Goal: Ask a question: Seek information or help from site administrators or community

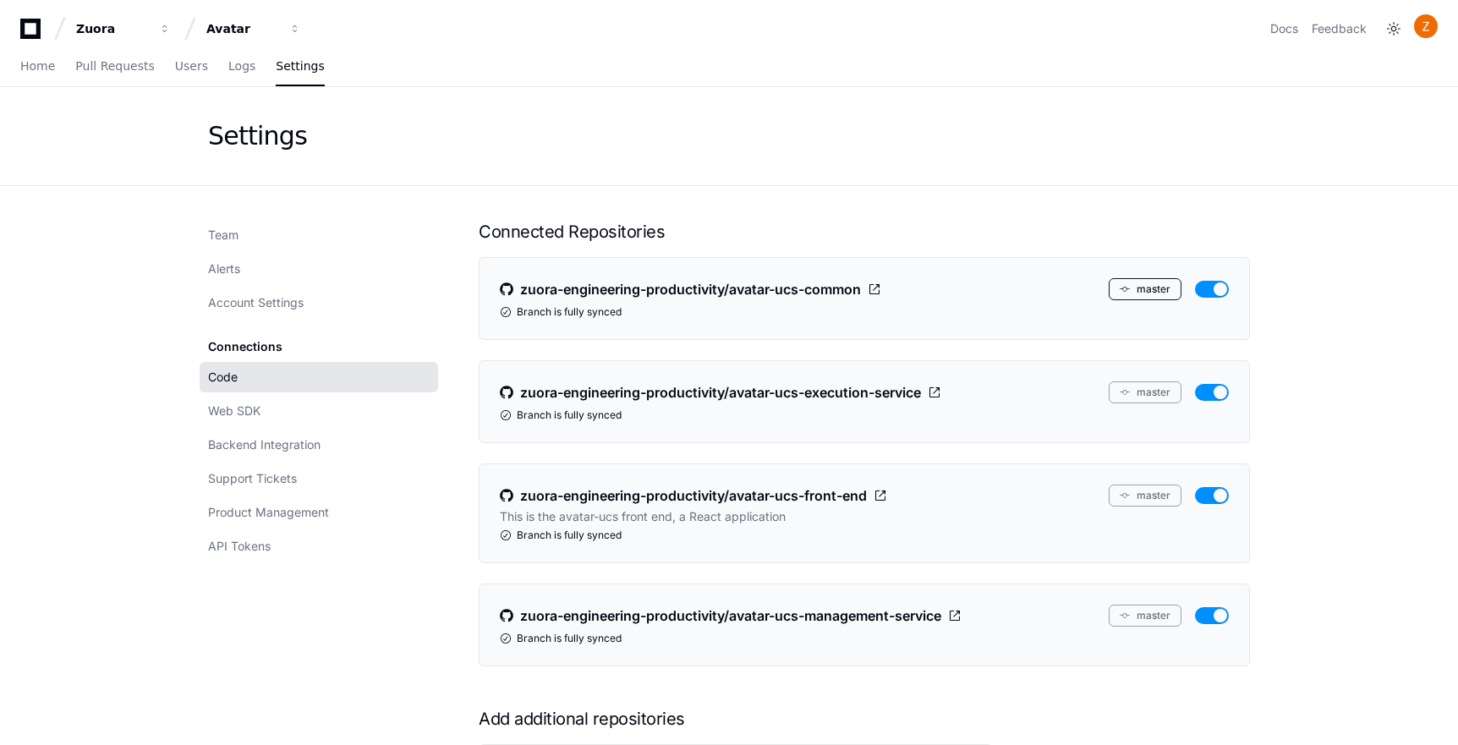
click at [1146, 289] on button "master" at bounding box center [1145, 289] width 73 height 22
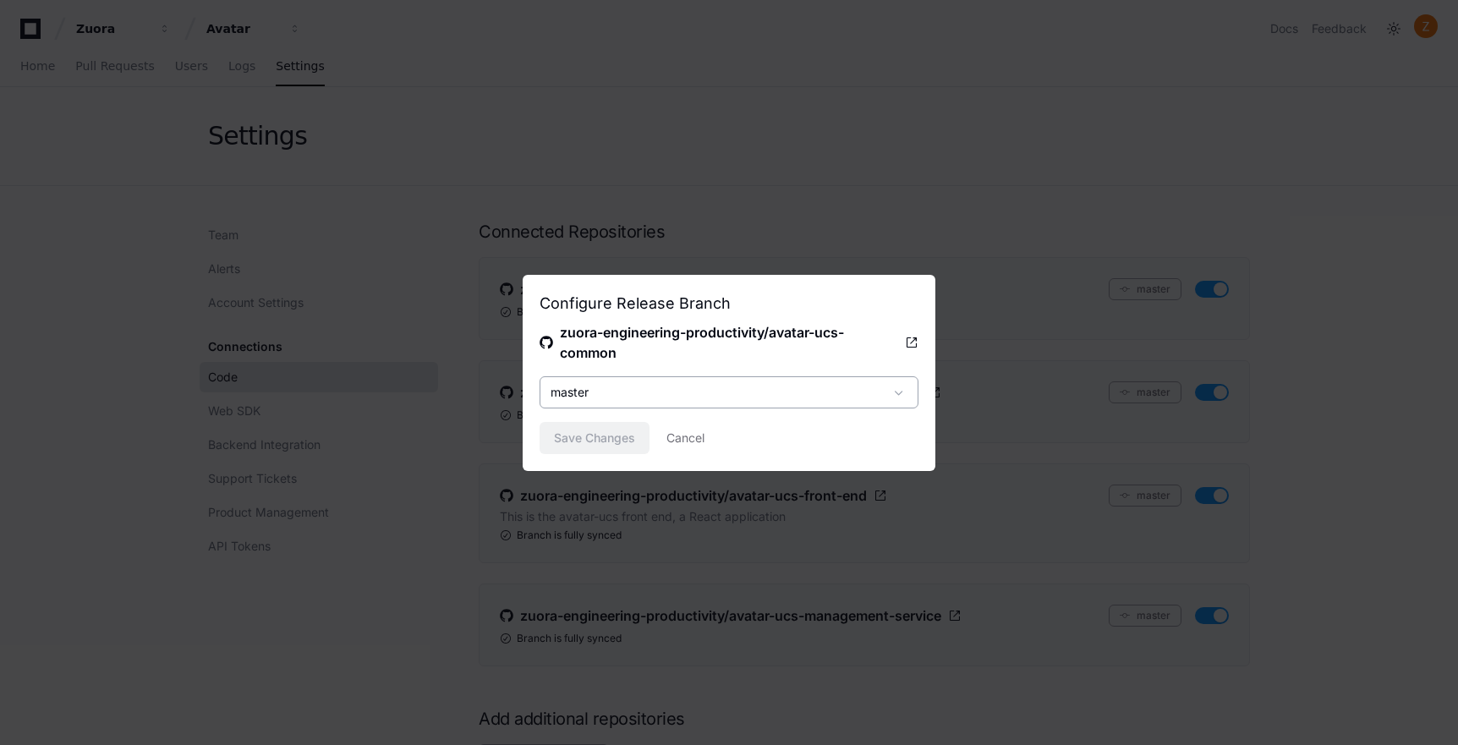
click at [879, 392] on div "master" at bounding box center [716, 392] width 333 height 17
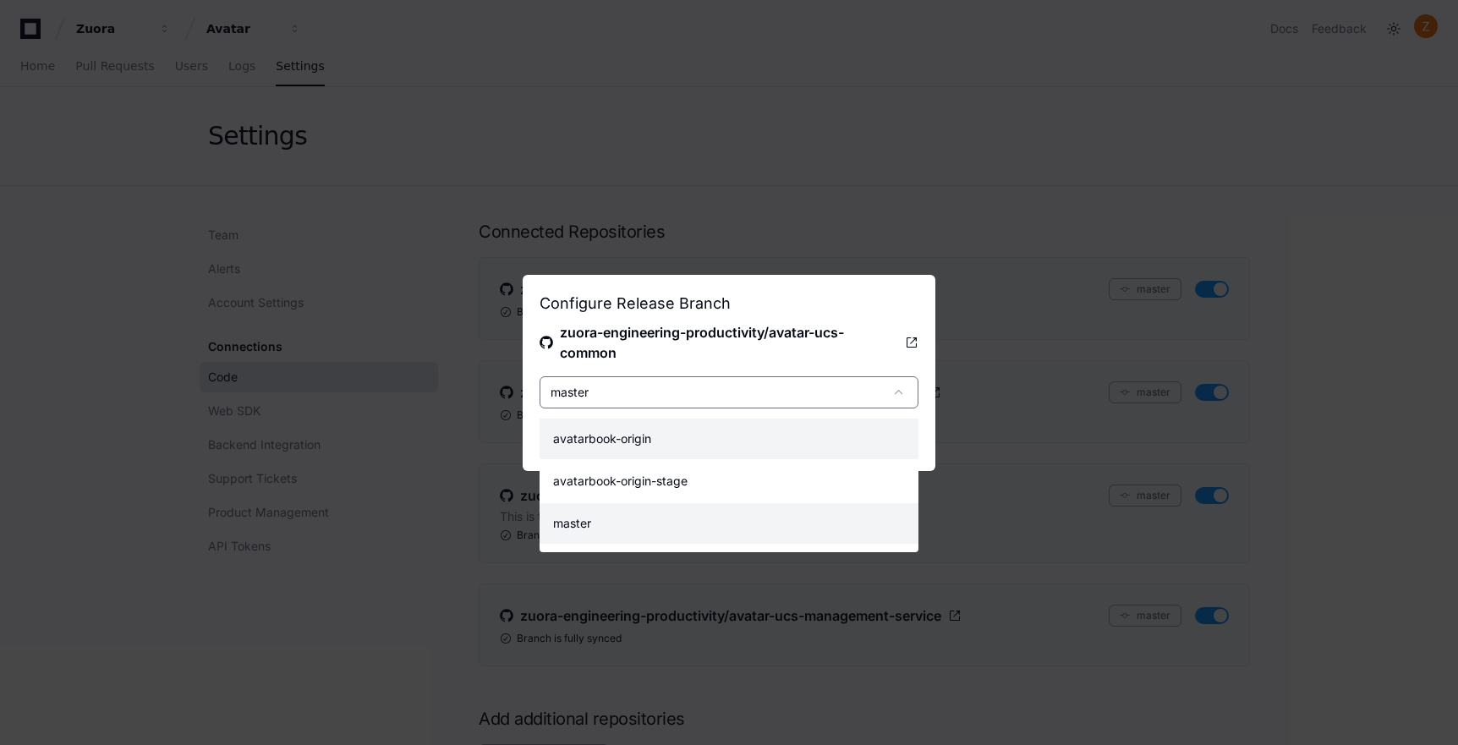
click at [786, 440] on mat-option "avatarbook-origin" at bounding box center [729, 439] width 379 height 41
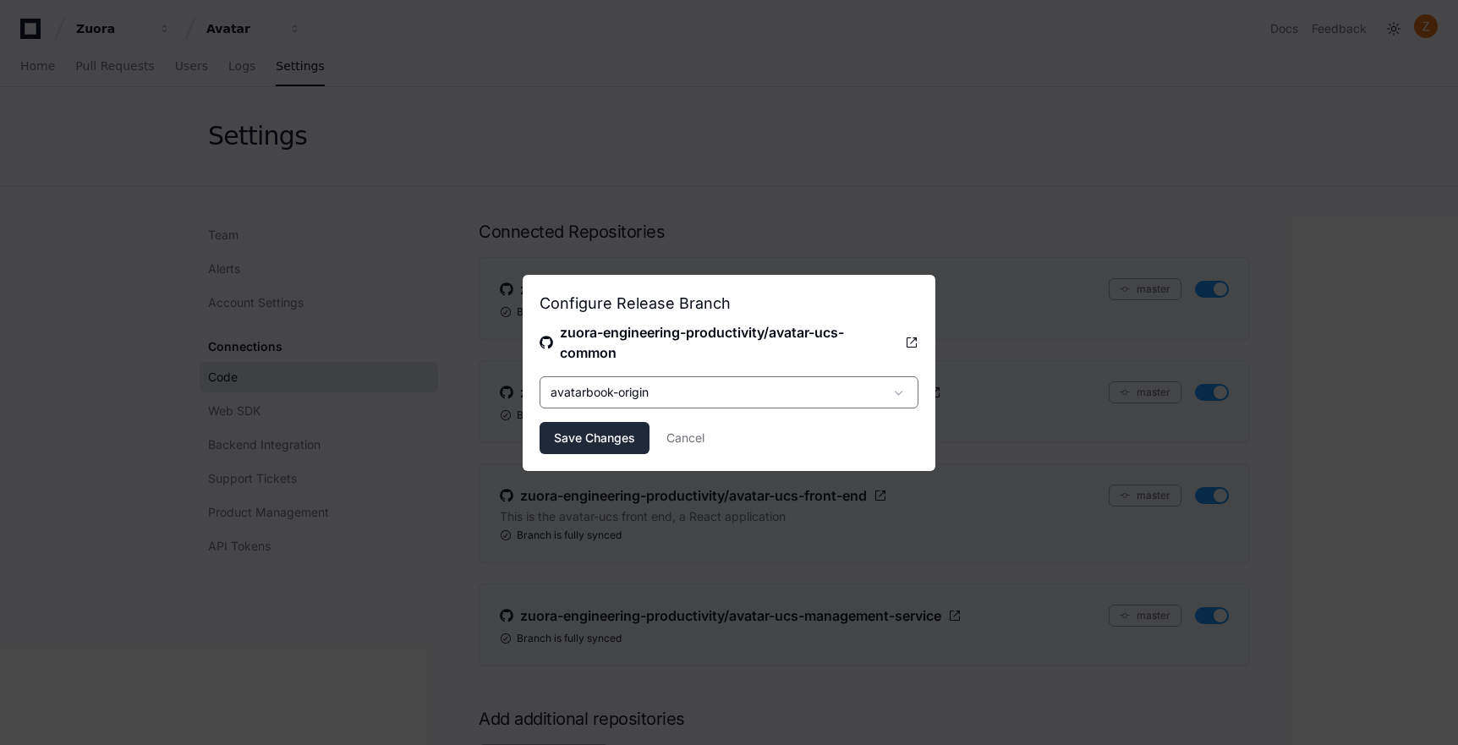
click at [613, 442] on span "Save Changes" at bounding box center [594, 438] width 81 height 17
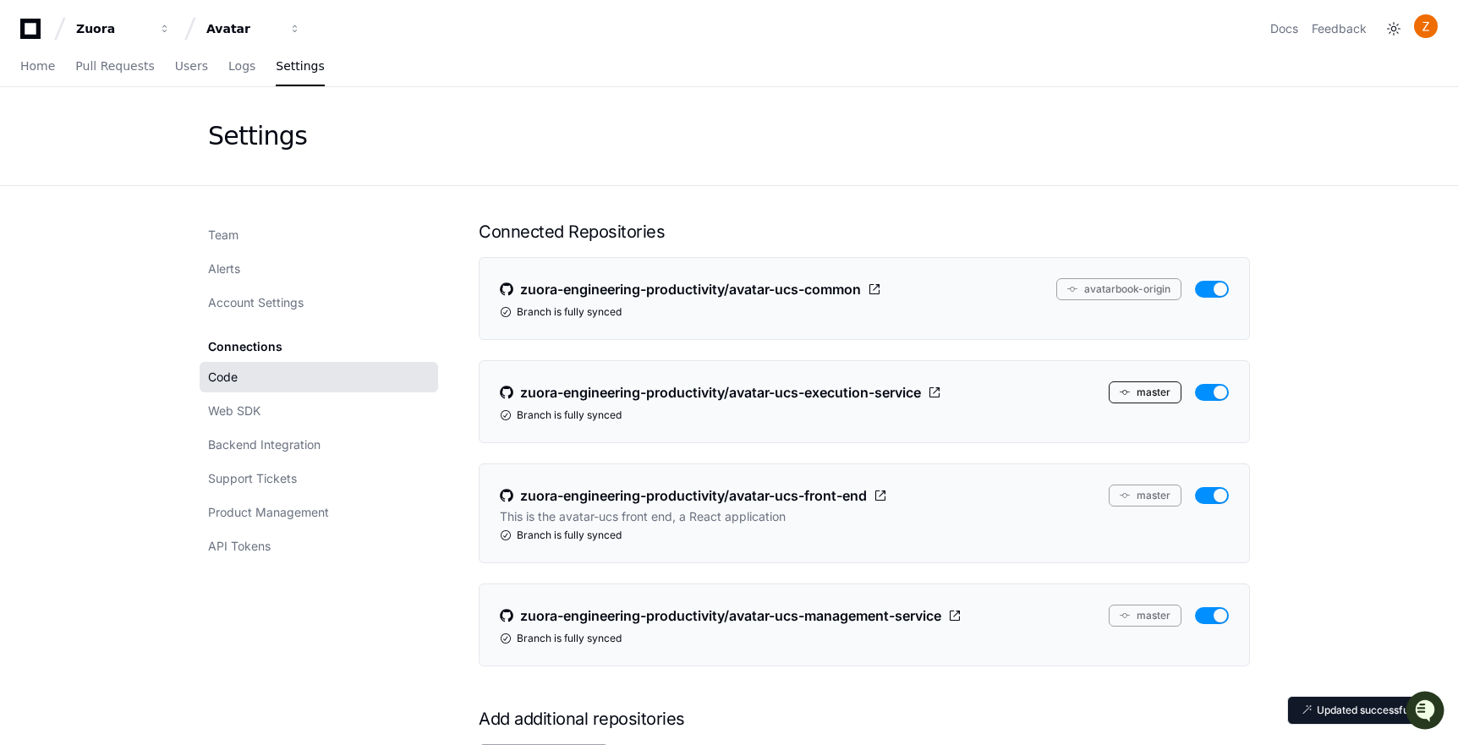
click at [1160, 395] on button "master" at bounding box center [1145, 392] width 73 height 22
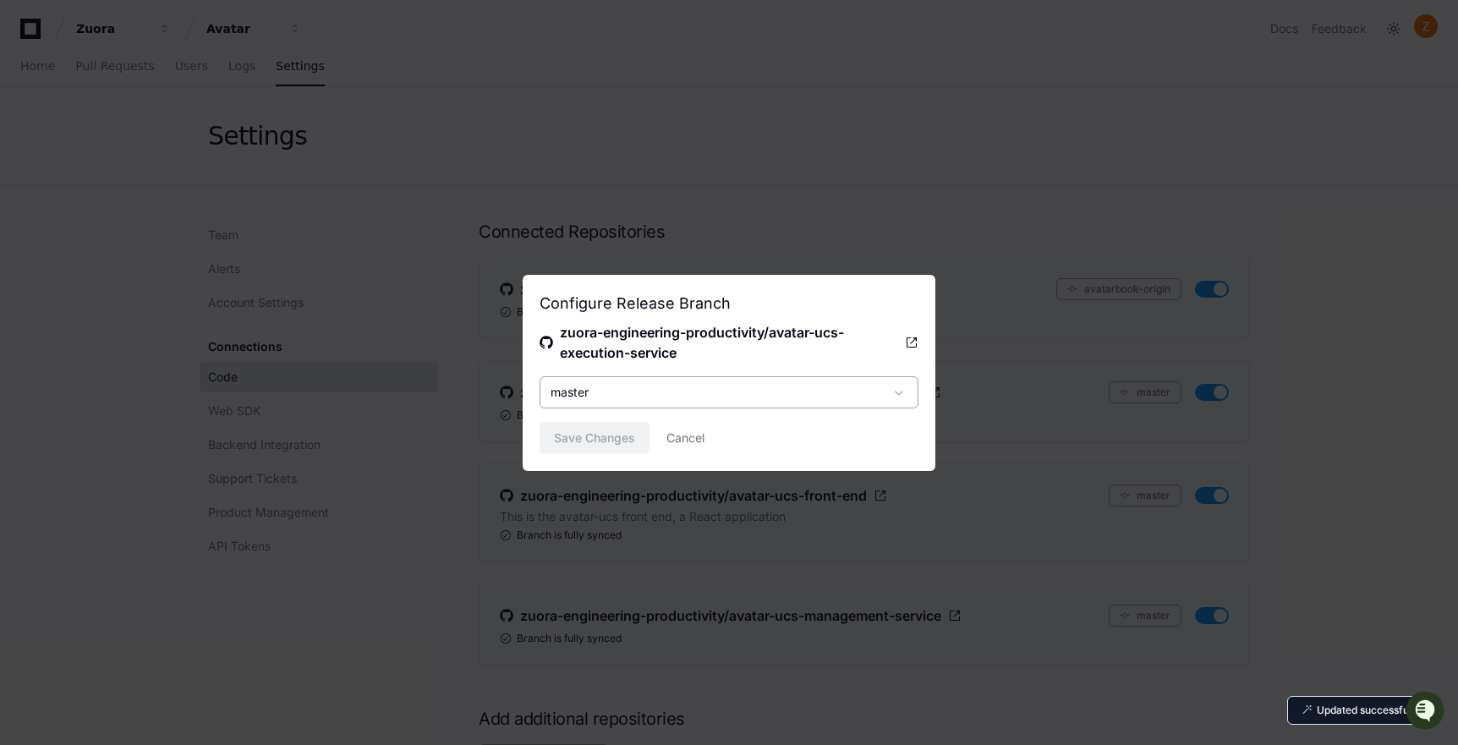
click at [809, 396] on div "master" at bounding box center [716, 392] width 333 height 17
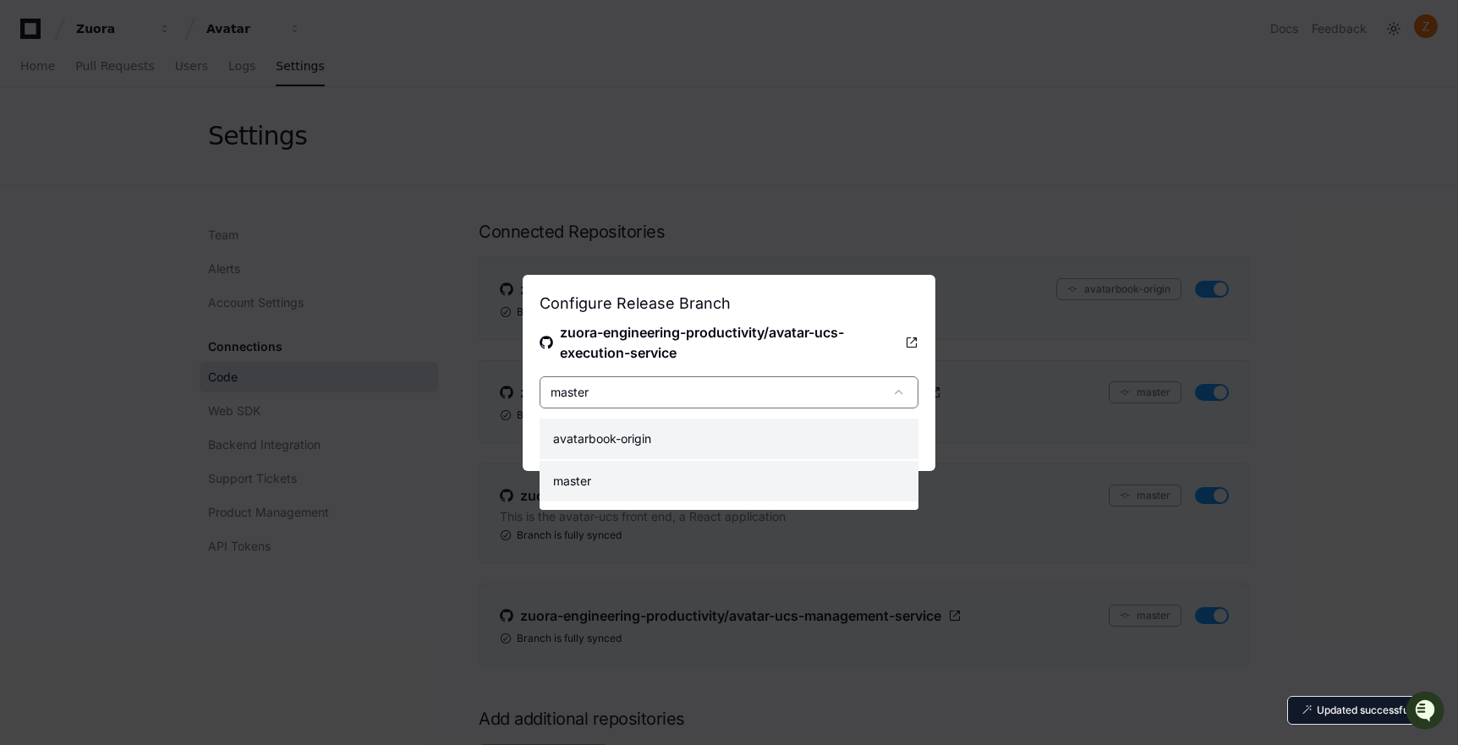
click at [693, 430] on mat-option "avatarbook-origin" at bounding box center [729, 439] width 379 height 41
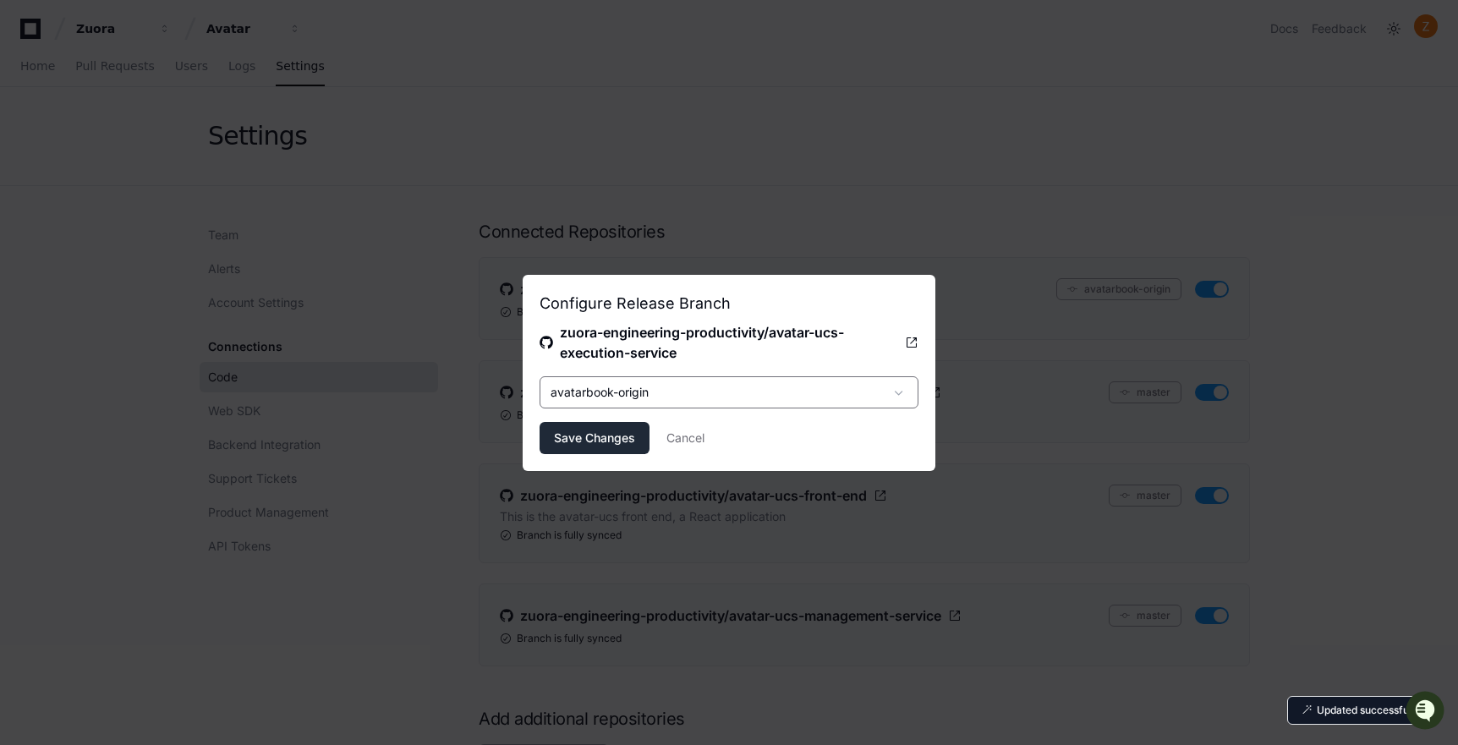
click at [589, 442] on span "Save Changes" at bounding box center [594, 438] width 81 height 17
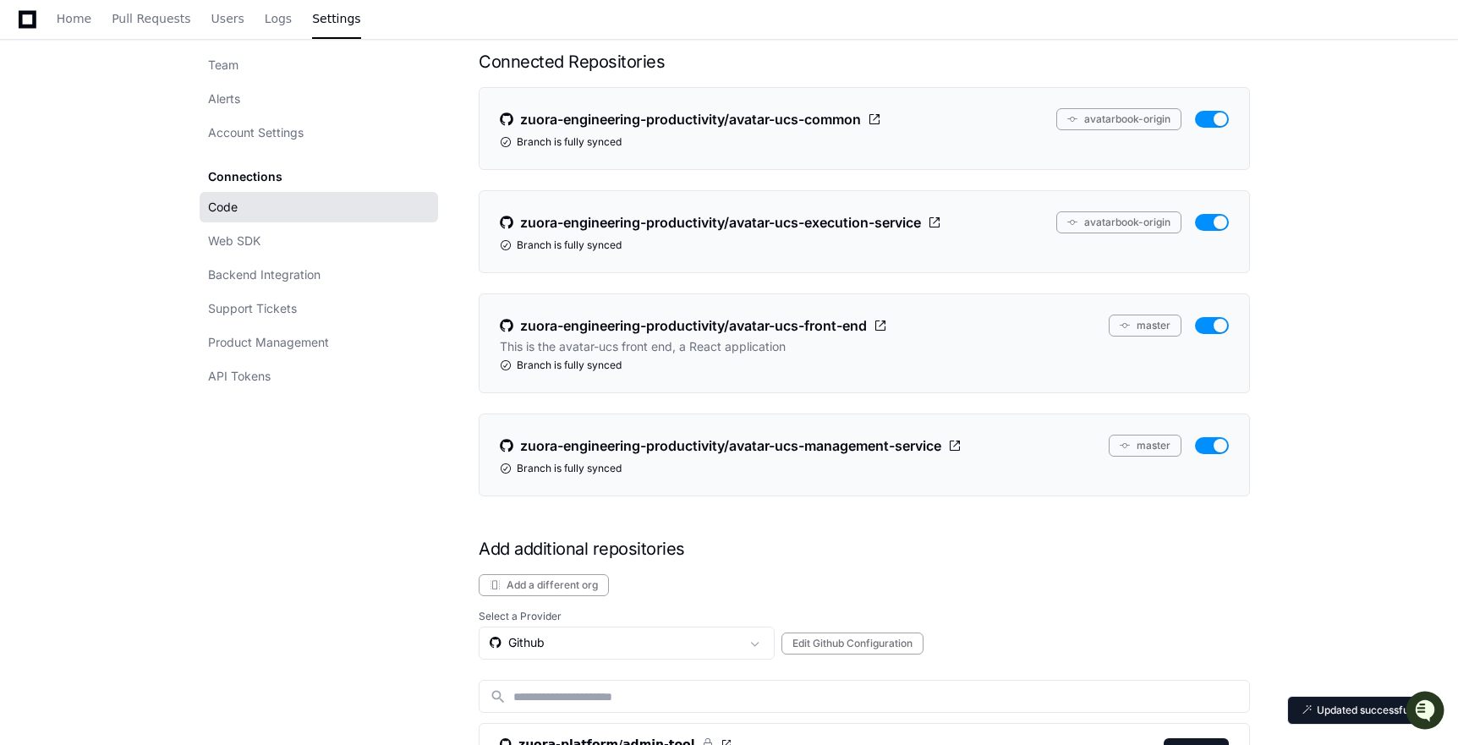
scroll to position [171, 0]
click at [1148, 323] on button "master" at bounding box center [1145, 325] width 73 height 22
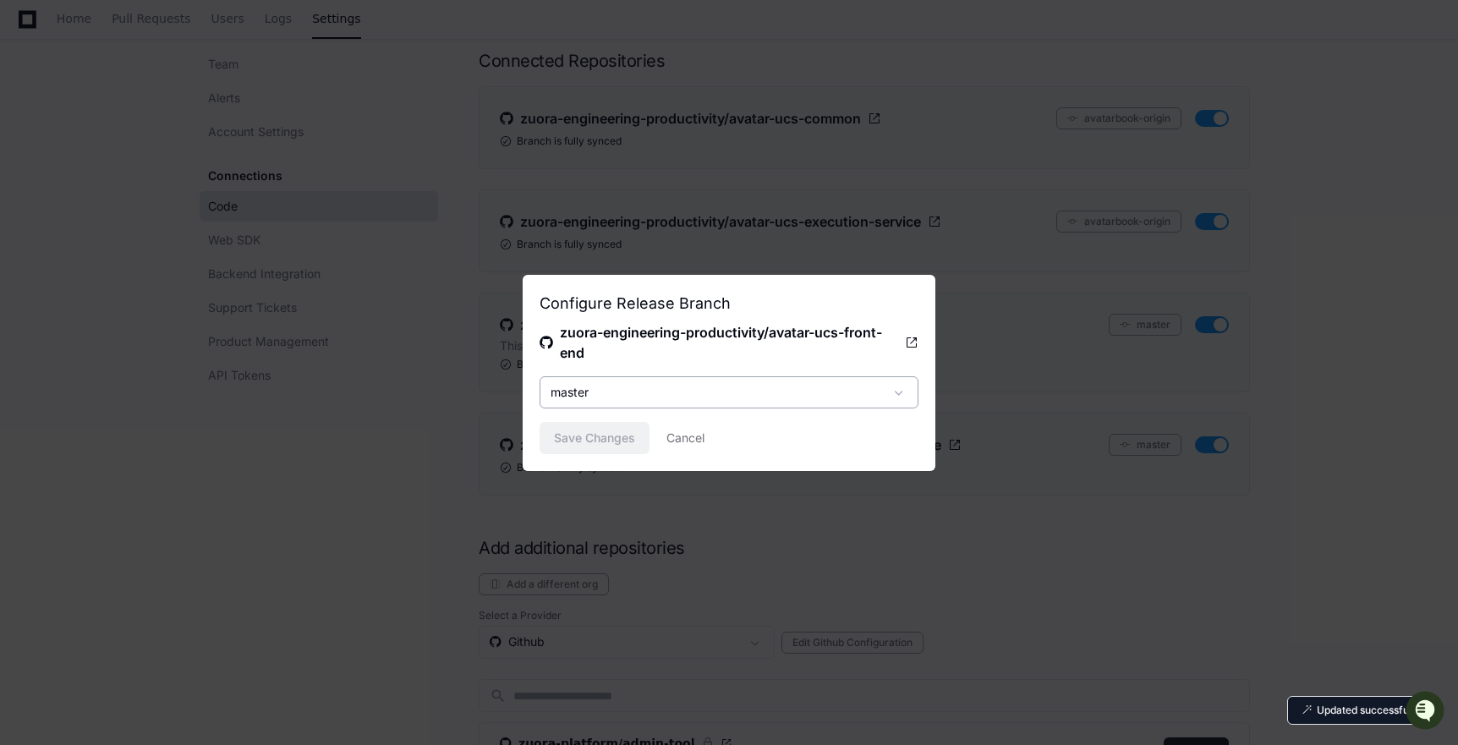
click at [747, 380] on div "master" at bounding box center [729, 392] width 379 height 32
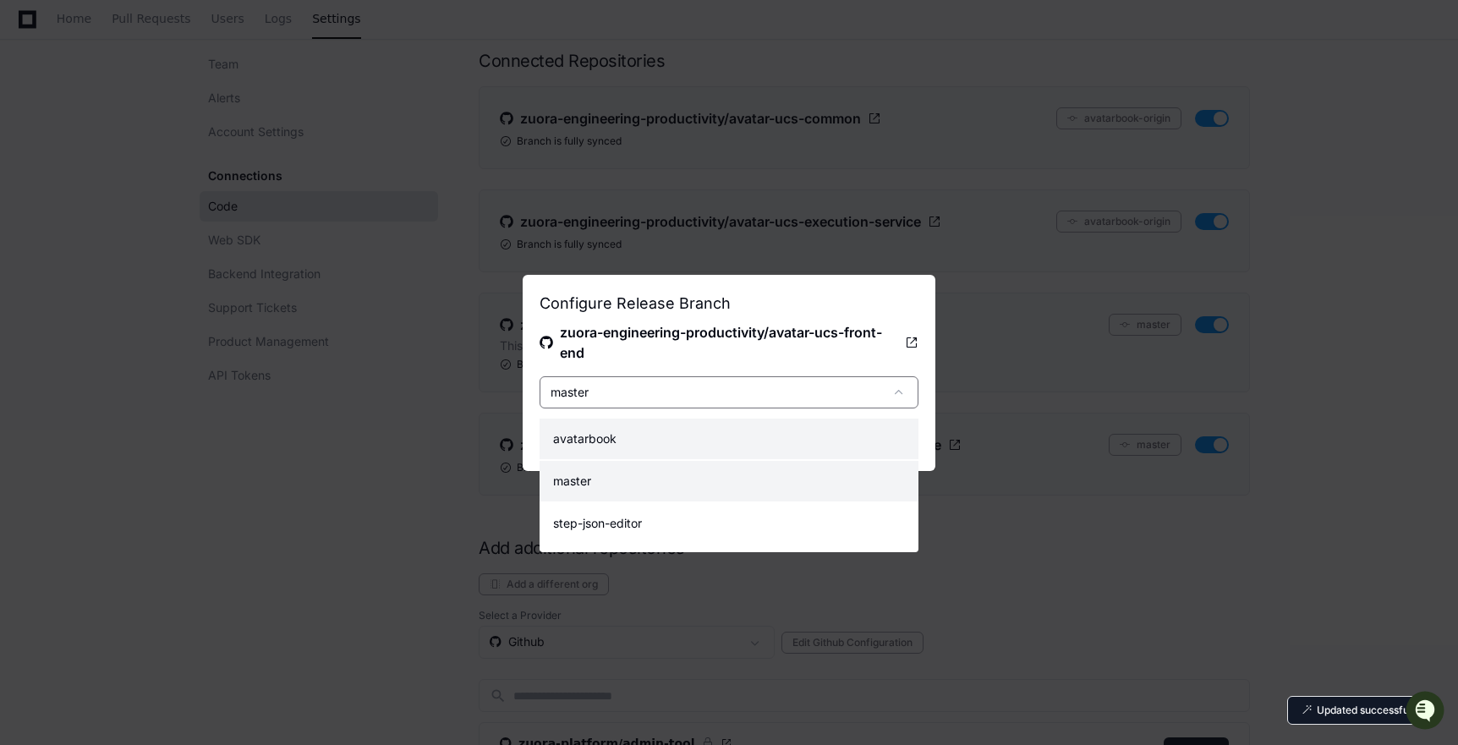
click at [689, 430] on mat-option "avatarbook" at bounding box center [729, 439] width 379 height 41
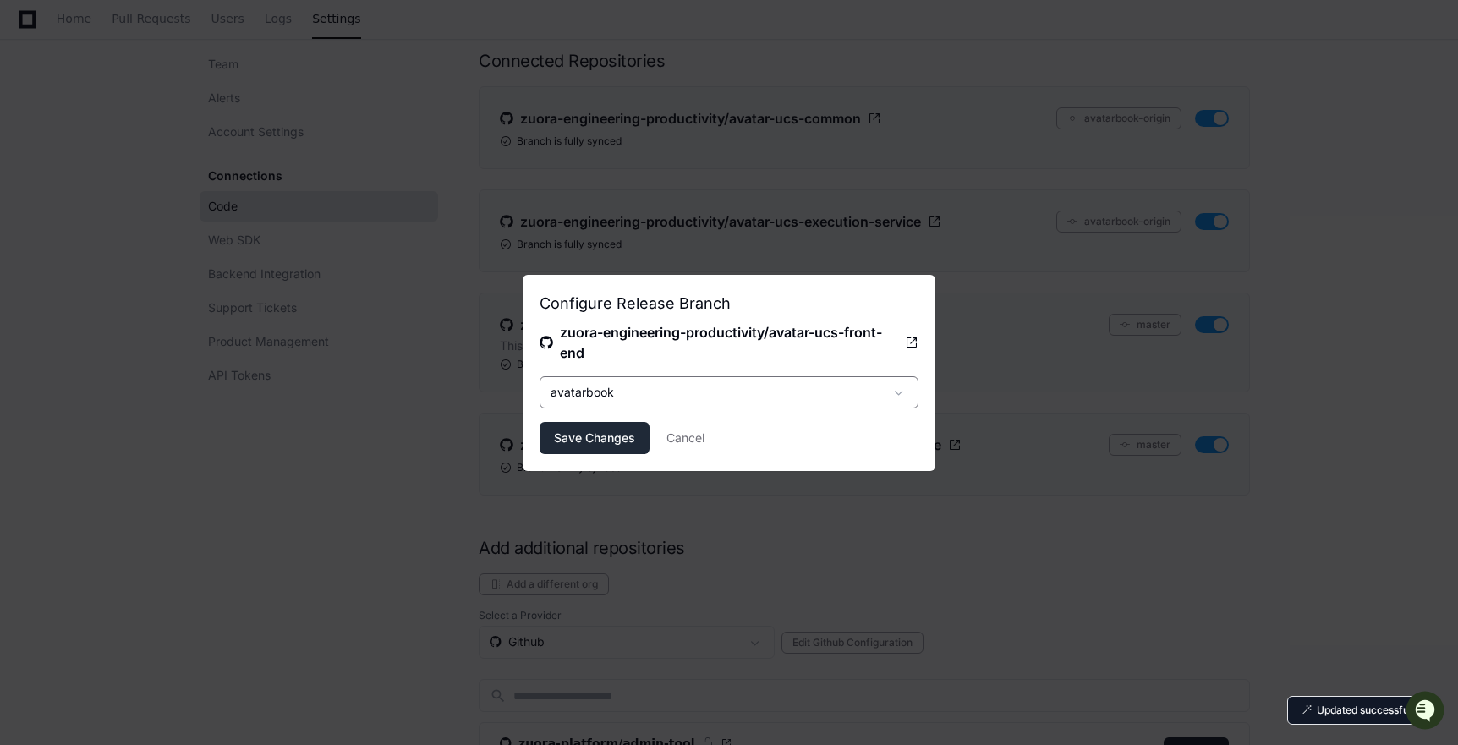
click at [578, 446] on button "Save Changes" at bounding box center [595, 438] width 110 height 32
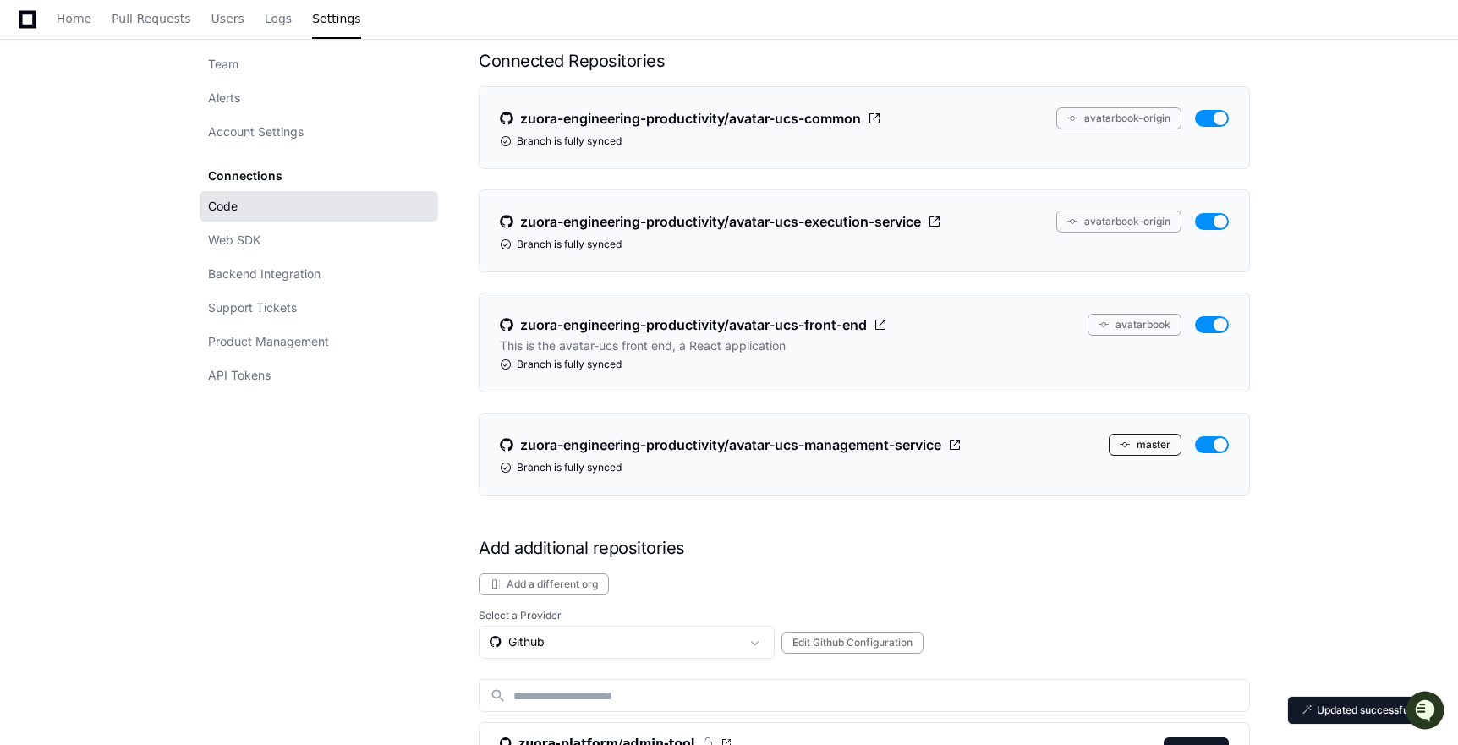
click at [1148, 446] on button "master" at bounding box center [1145, 445] width 73 height 22
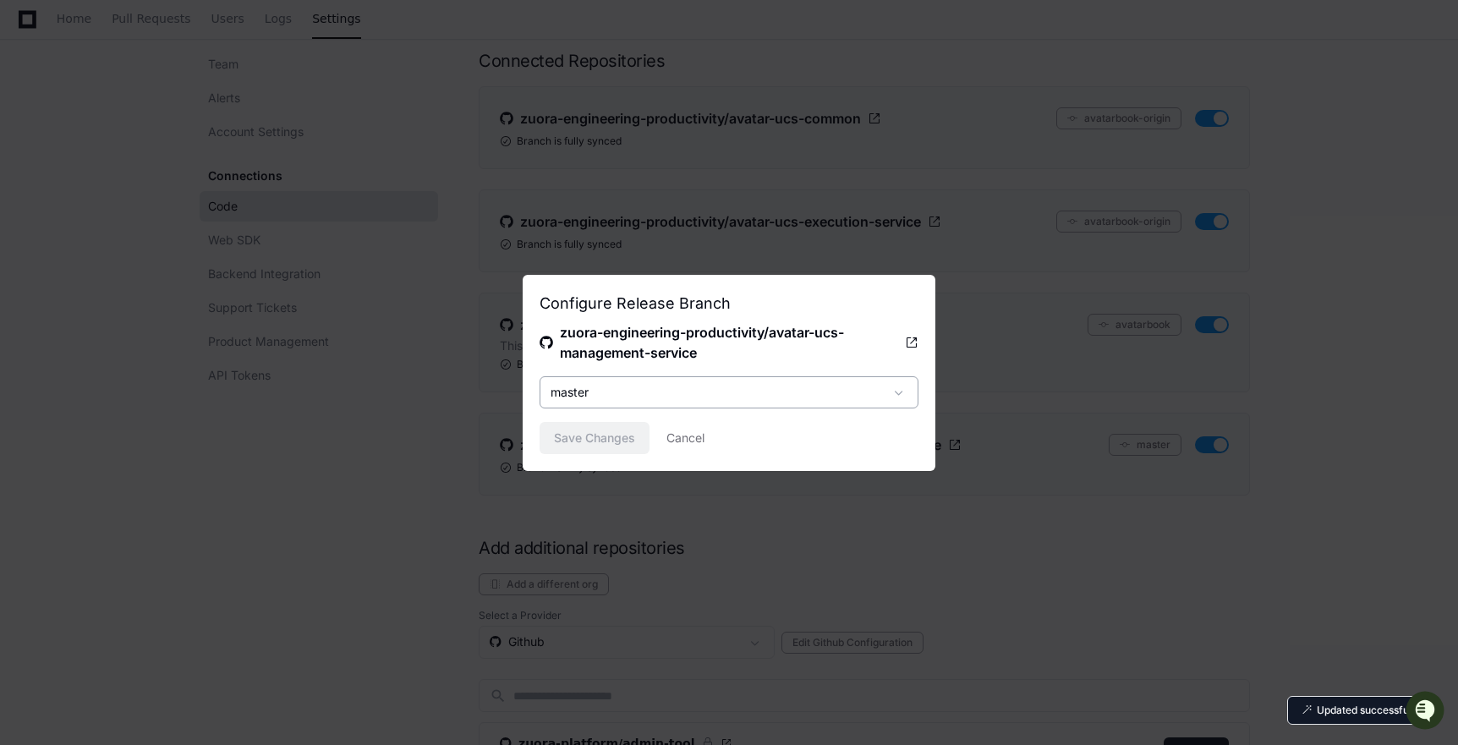
click at [799, 385] on div "master" at bounding box center [716, 392] width 333 height 17
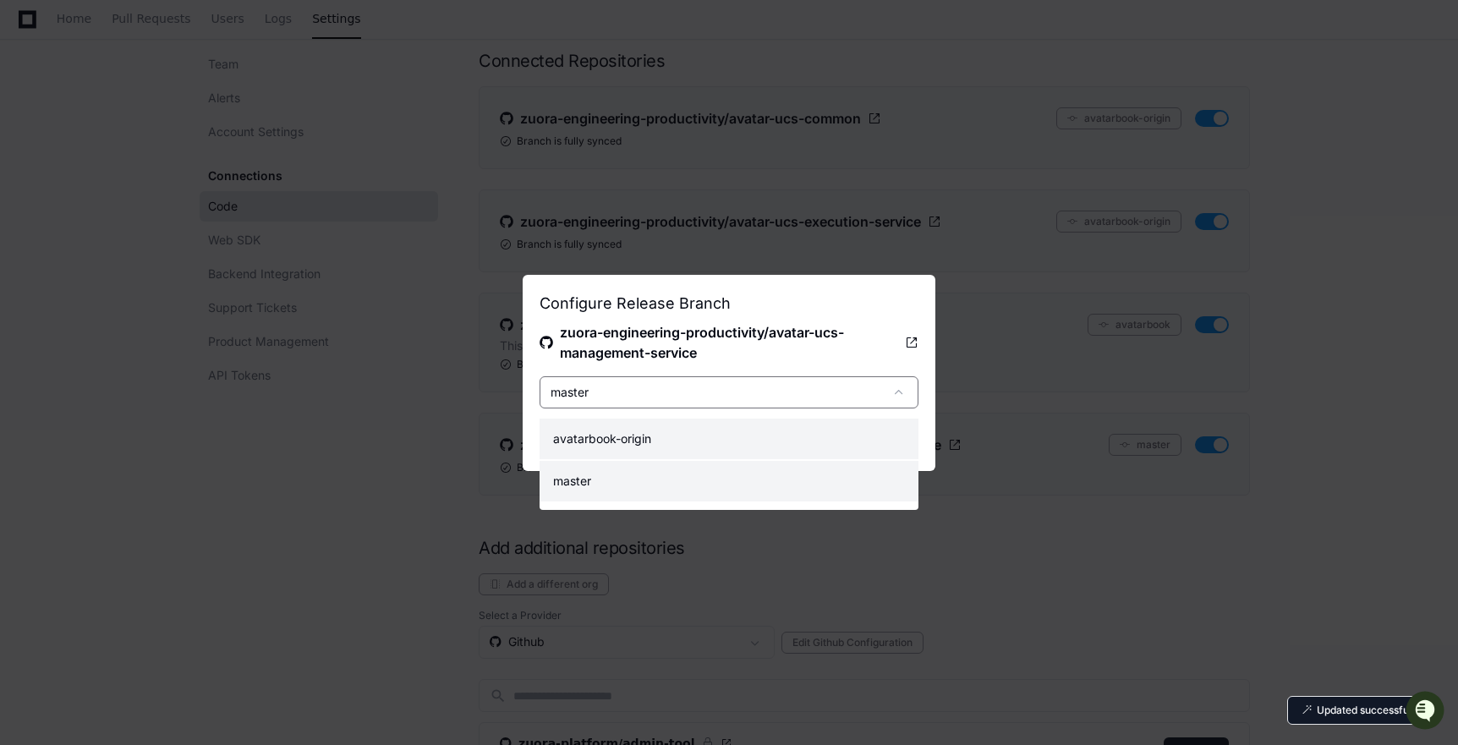
click at [726, 433] on mat-option "avatarbook-origin" at bounding box center [729, 439] width 379 height 41
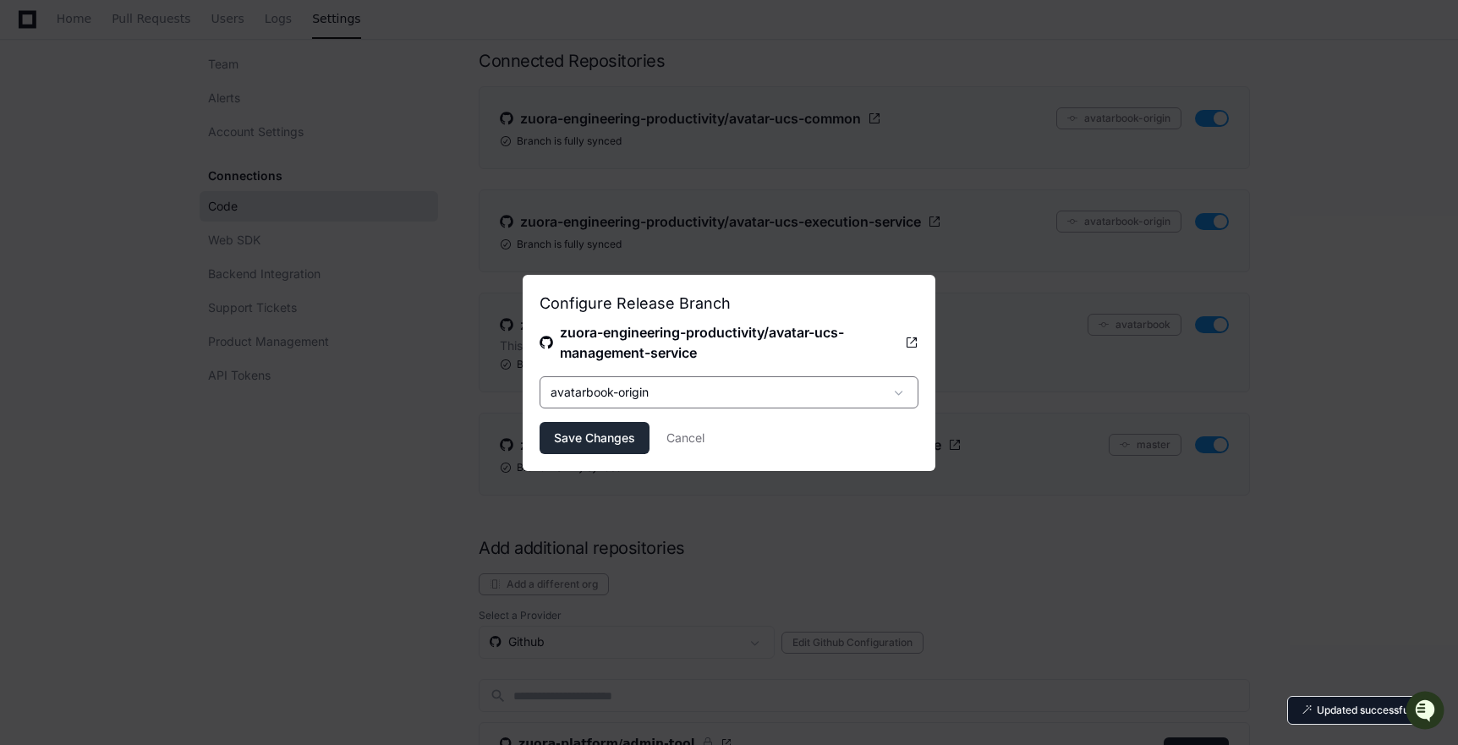
click at [600, 434] on span "Save Changes" at bounding box center [594, 438] width 81 height 17
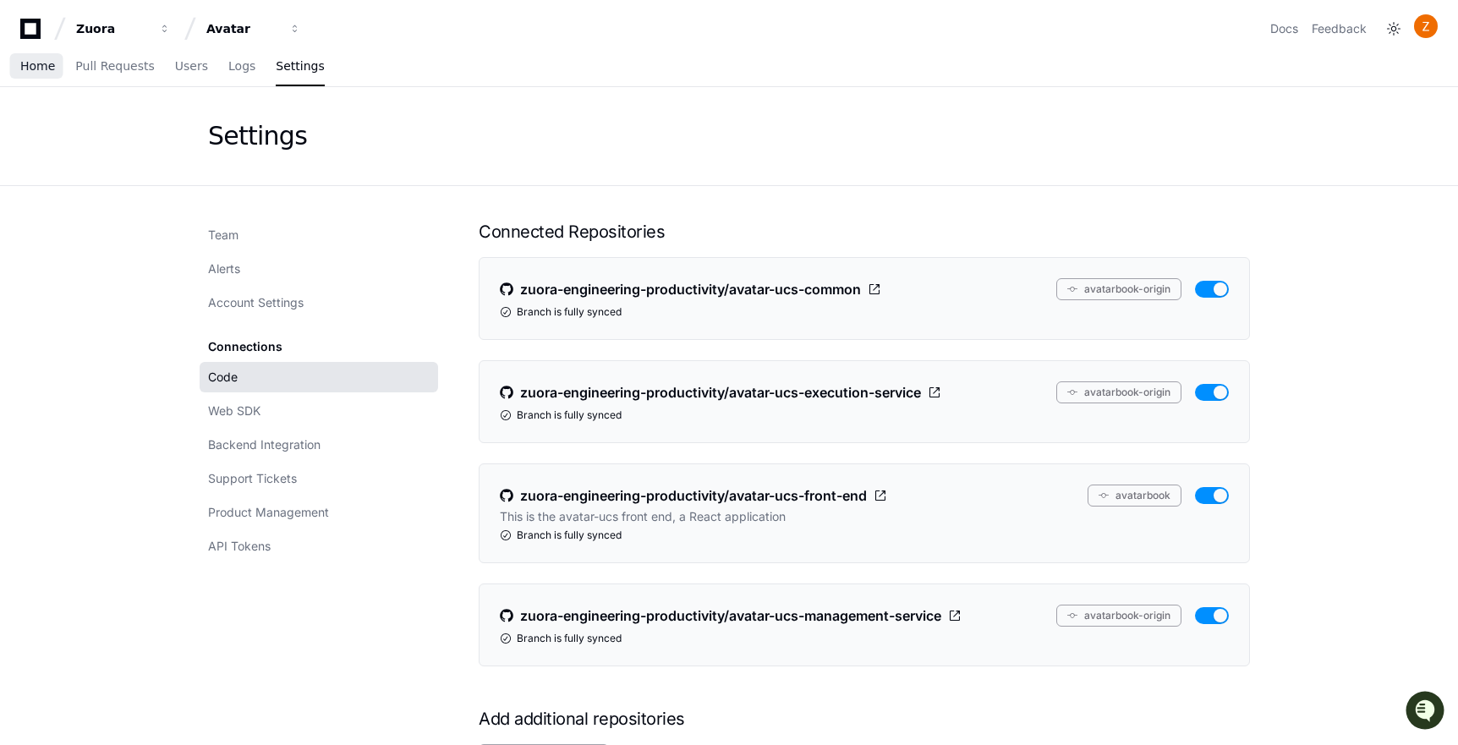
click at [32, 67] on span "Home" at bounding box center [37, 66] width 35 height 10
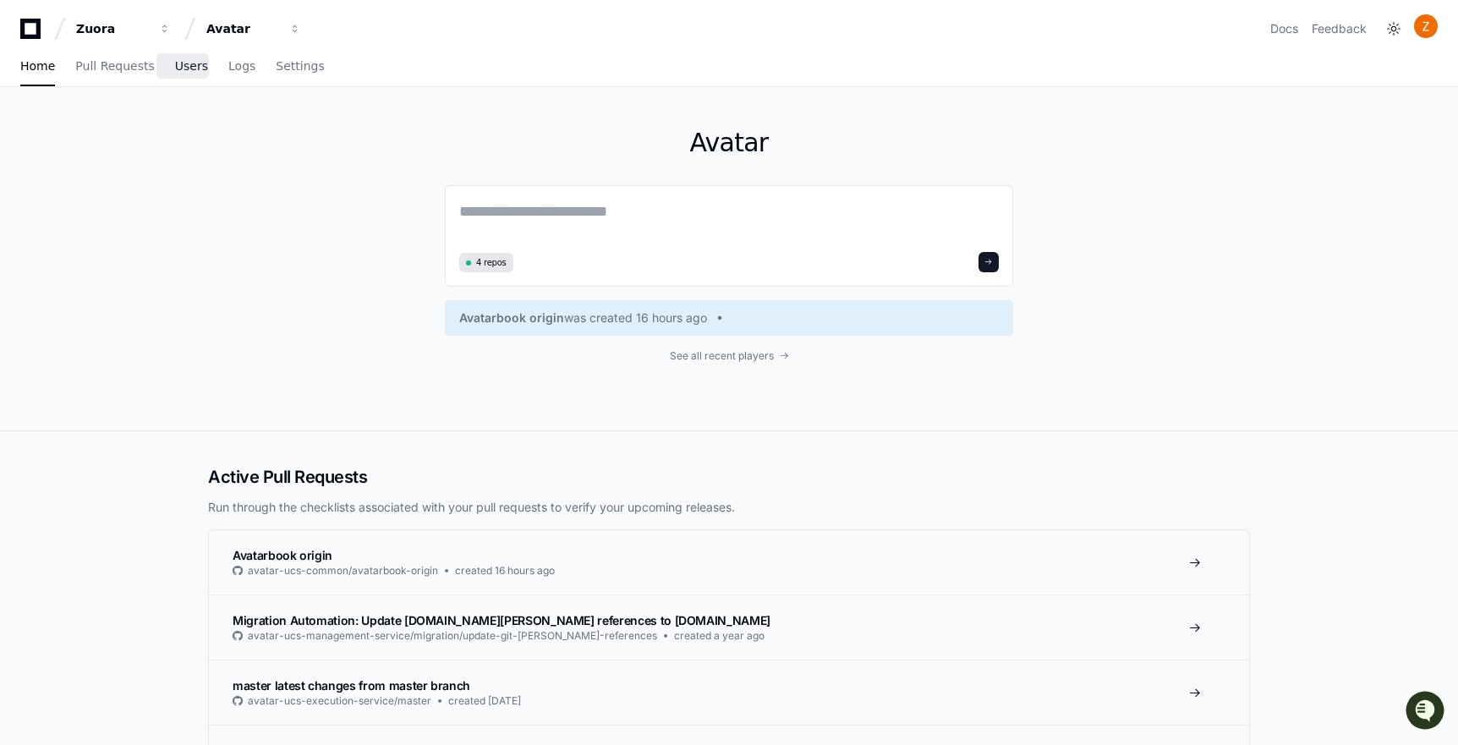
click at [175, 74] on link "Users" at bounding box center [191, 66] width 33 height 39
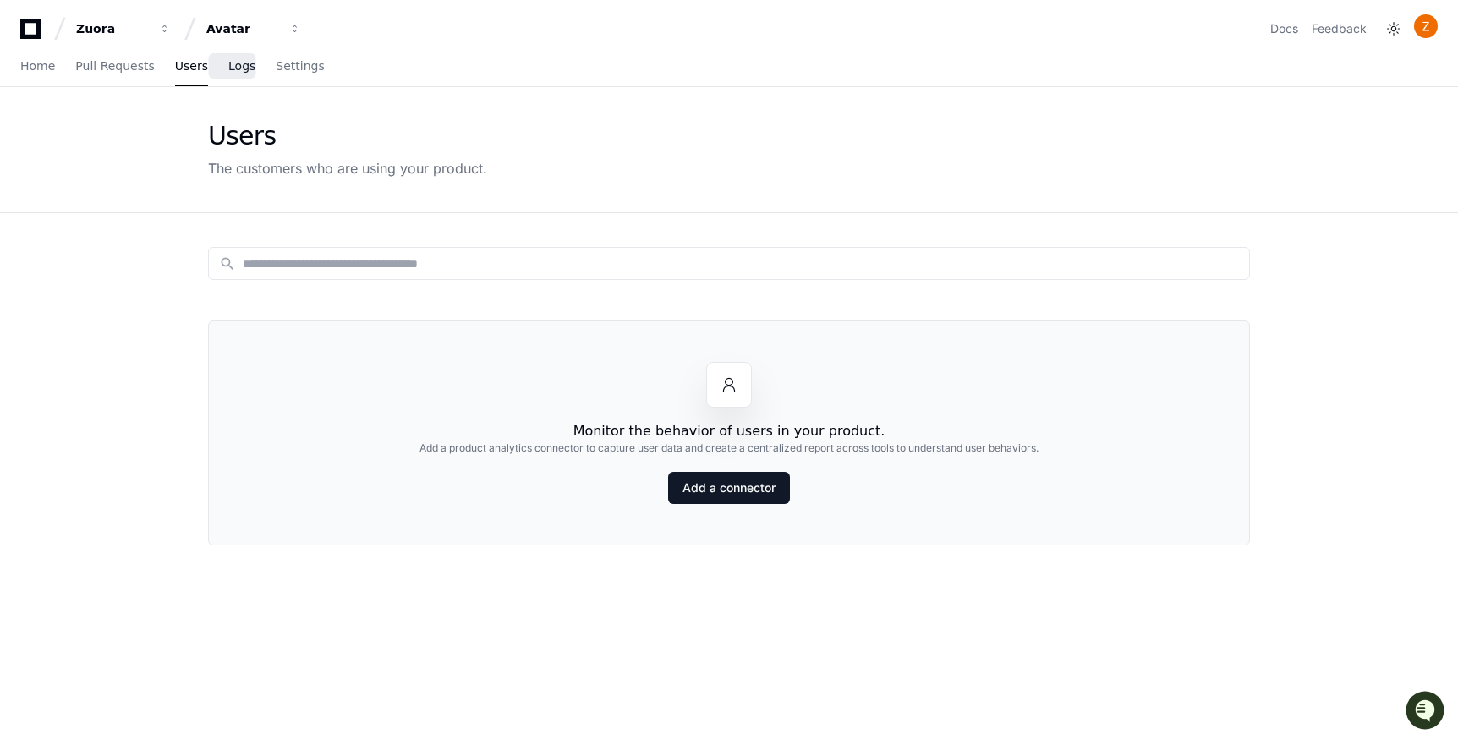
click at [228, 73] on link "Logs" at bounding box center [241, 66] width 27 height 39
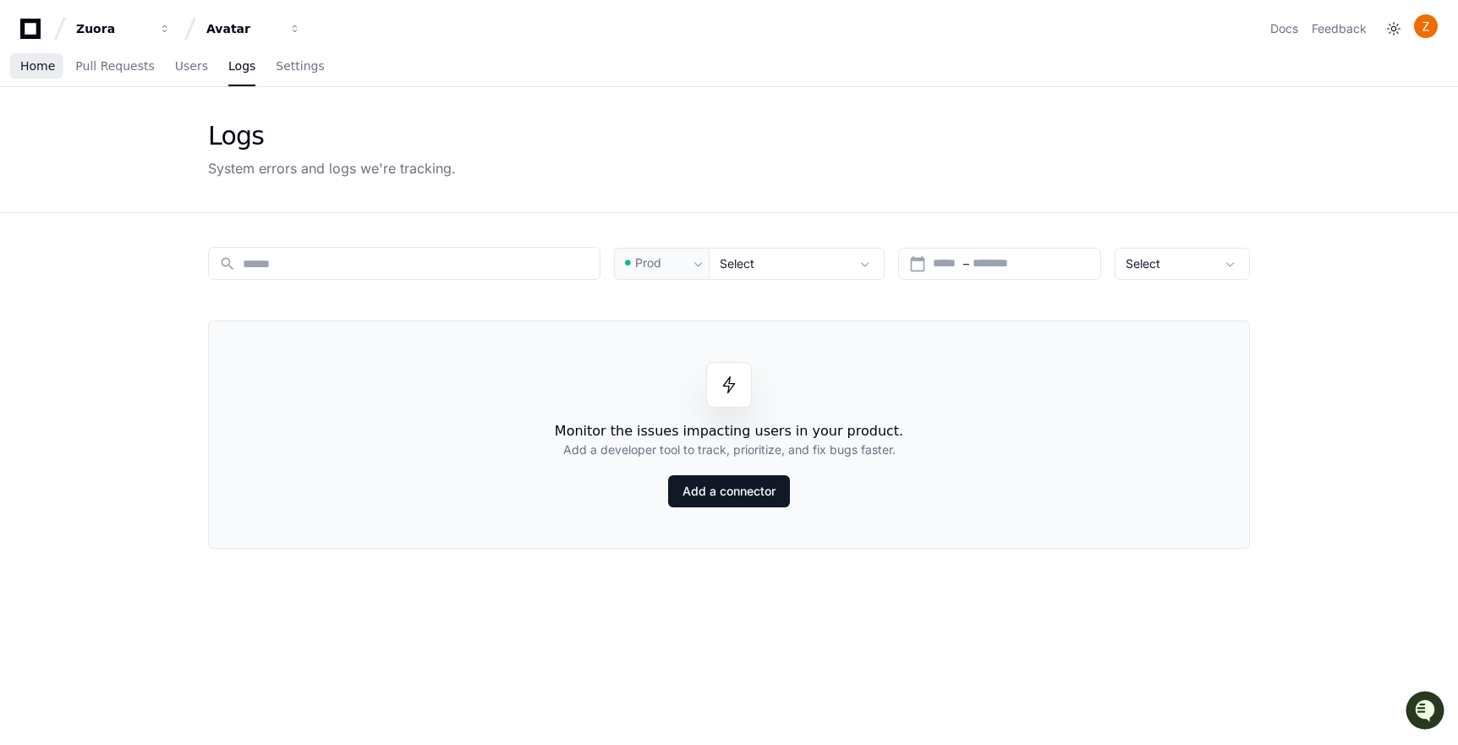
click at [30, 70] on span "Home" at bounding box center [37, 66] width 35 height 10
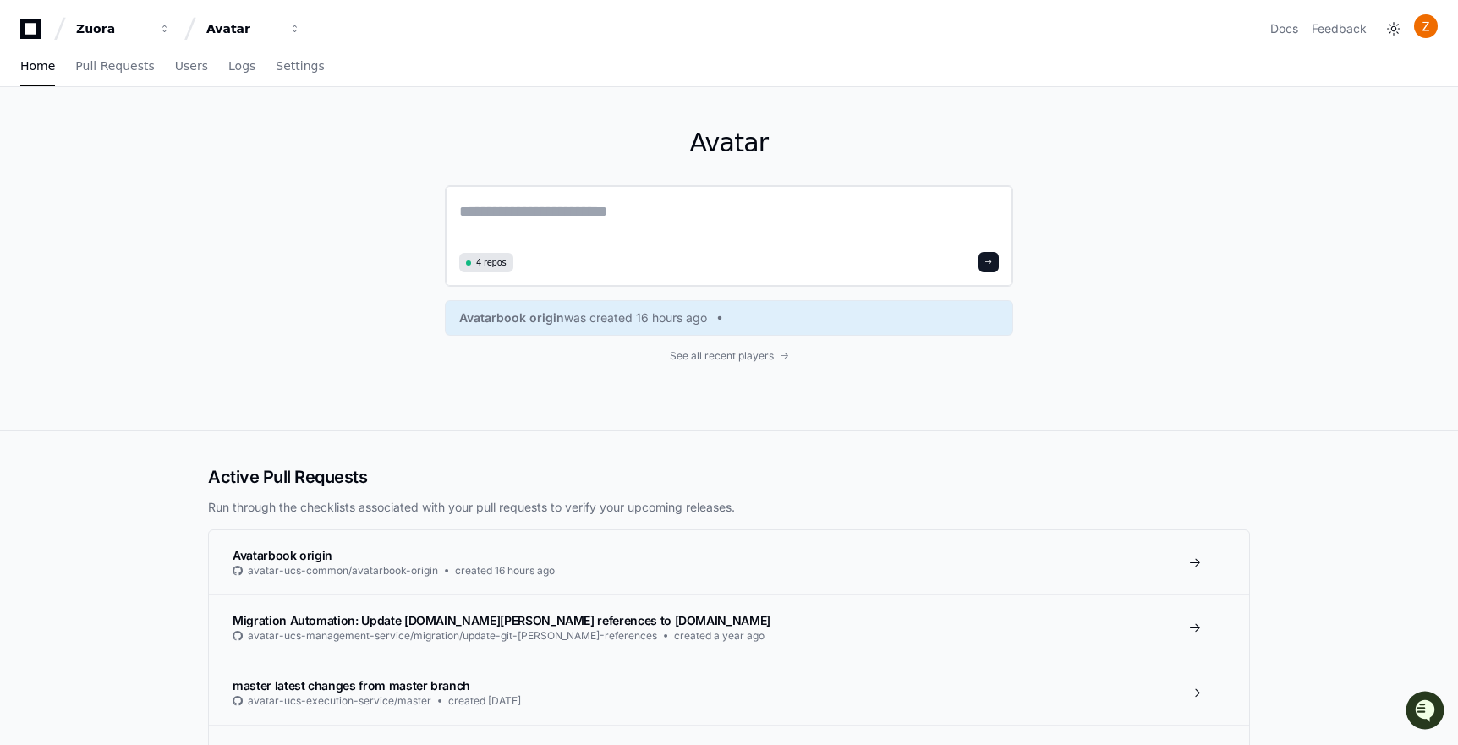
click at [578, 206] on textarea at bounding box center [729, 223] width 540 height 47
paste textarea "**********"
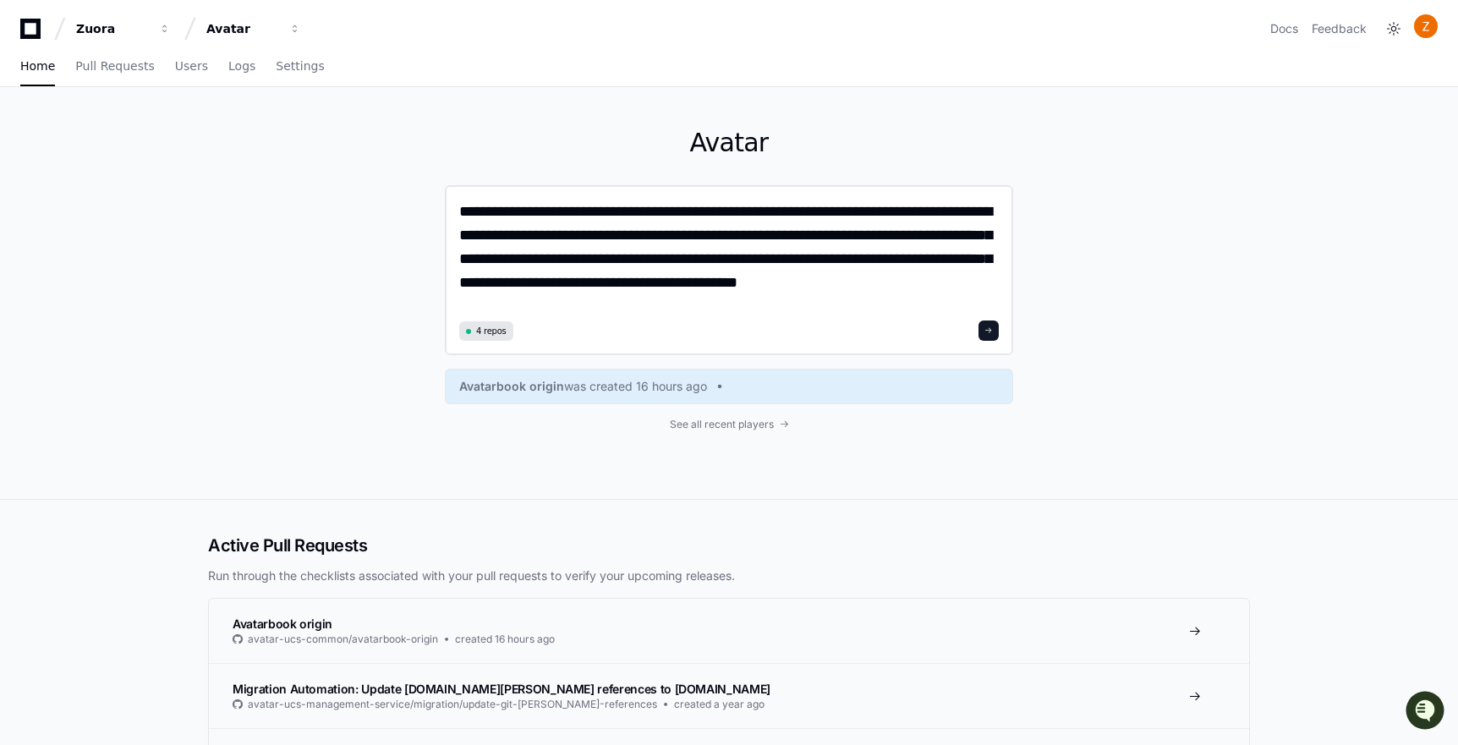
click at [820, 287] on textarea "**********" at bounding box center [729, 258] width 540 height 116
click at [948, 282] on textarea "**********" at bounding box center [729, 258] width 540 height 116
drag, startPoint x: 964, startPoint y: 258, endPoint x: 761, endPoint y: 280, distance: 204.1
click at [761, 281] on textarea "**********" at bounding box center [729, 258] width 540 height 116
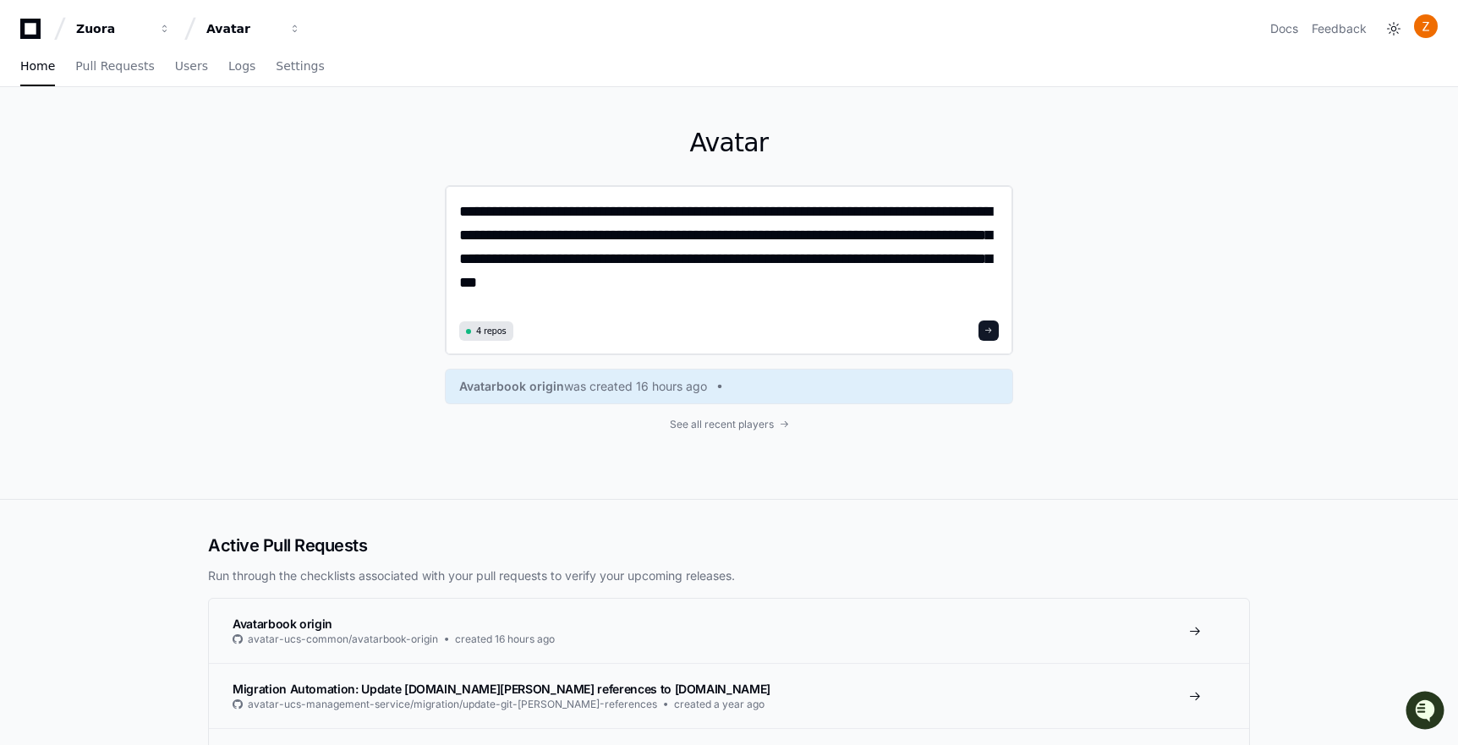
click at [792, 271] on textarea "**********" at bounding box center [729, 258] width 540 height 116
type textarea "**********"
click at [985, 331] on button at bounding box center [988, 330] width 20 height 20
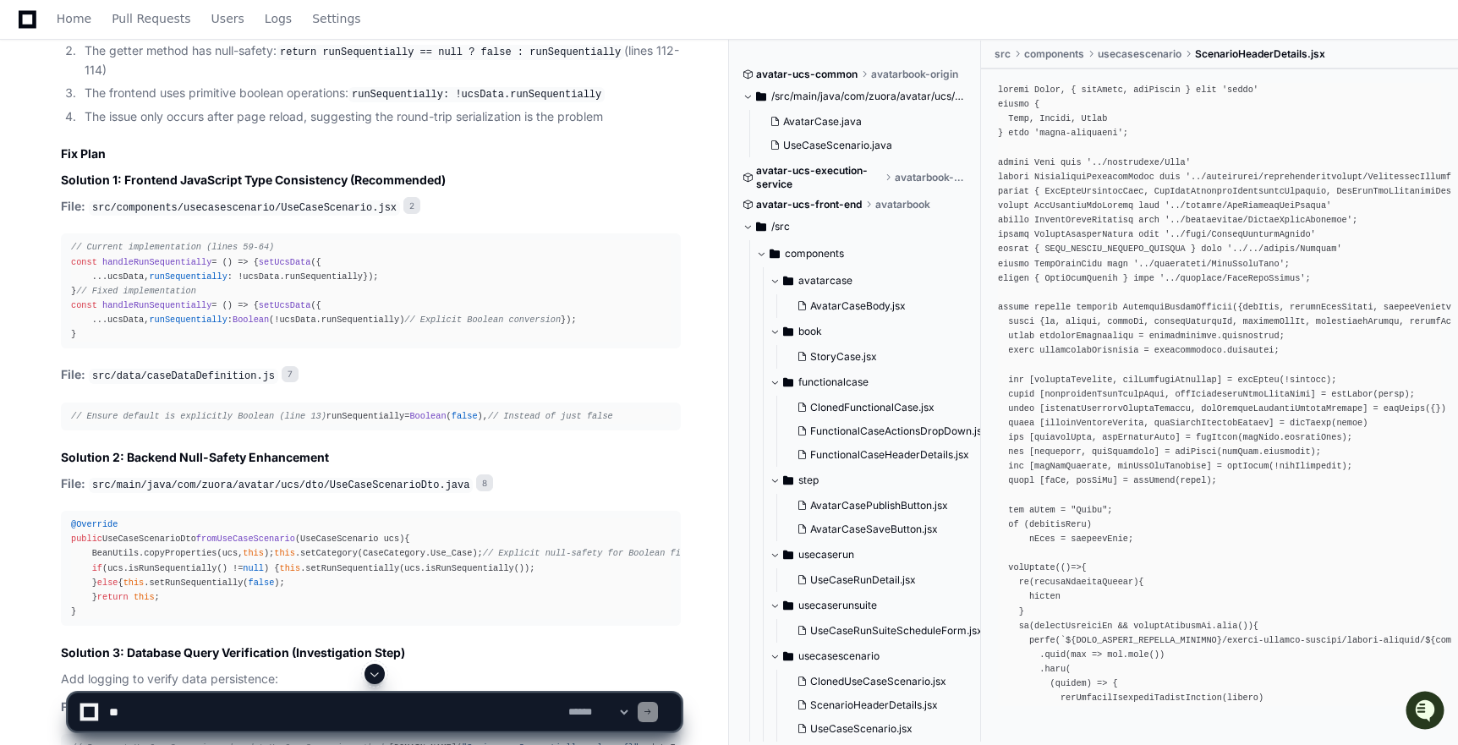
scroll to position [2034, 0]
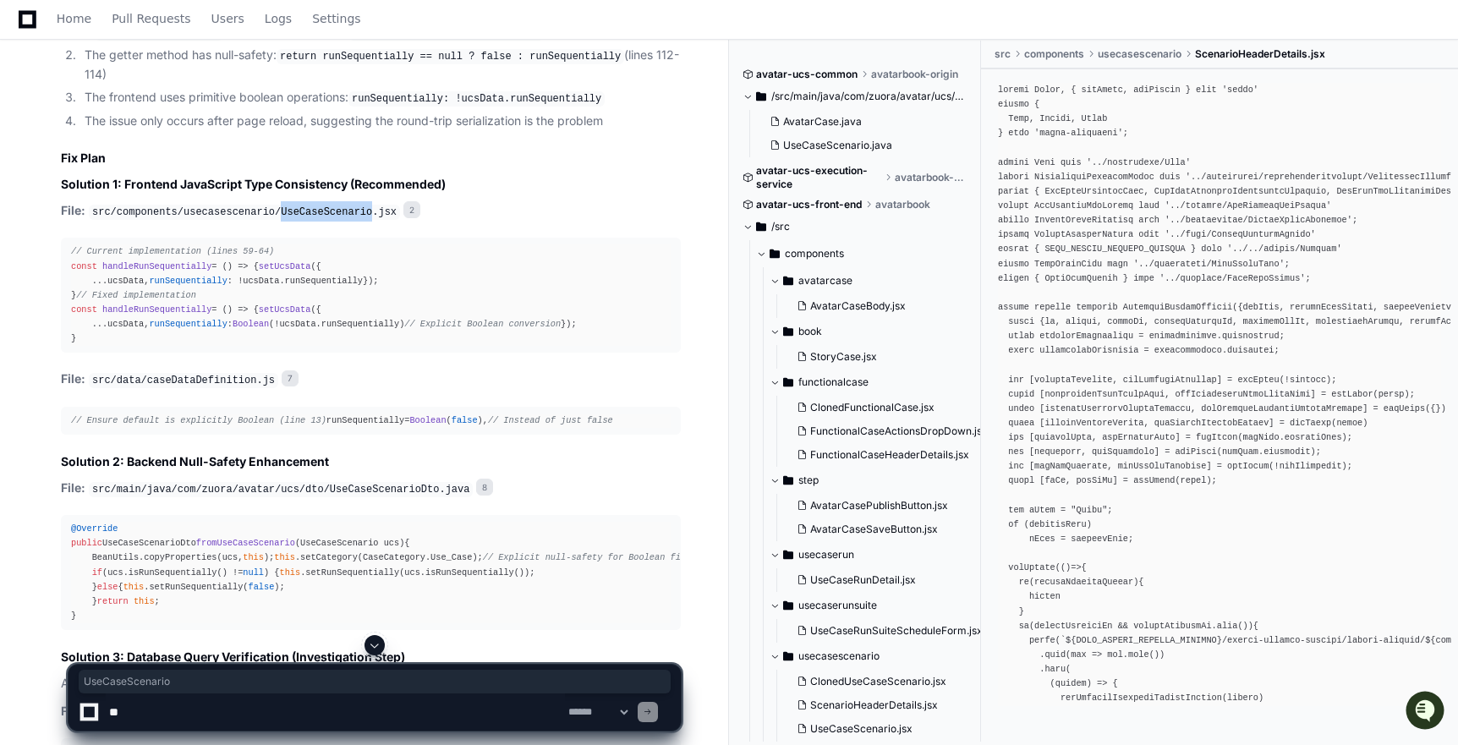
drag, startPoint x: 283, startPoint y: 202, endPoint x: 372, endPoint y: 204, distance: 88.8
click at [372, 205] on code "src/components/usecasescenario/UseCaseScenario.jsx" at bounding box center [244, 212] width 311 height 15
copy code "UseCaseScenario"
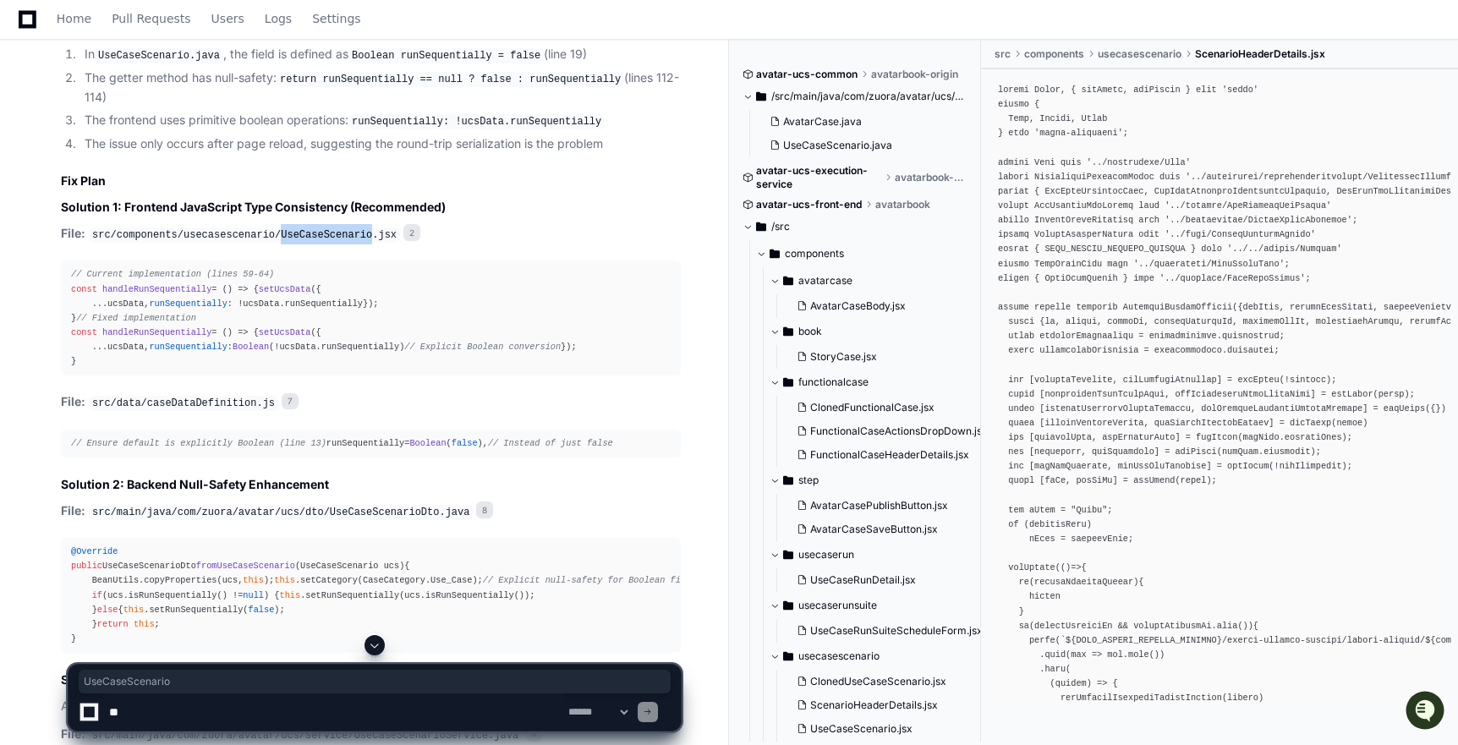
scroll to position [1997, 0]
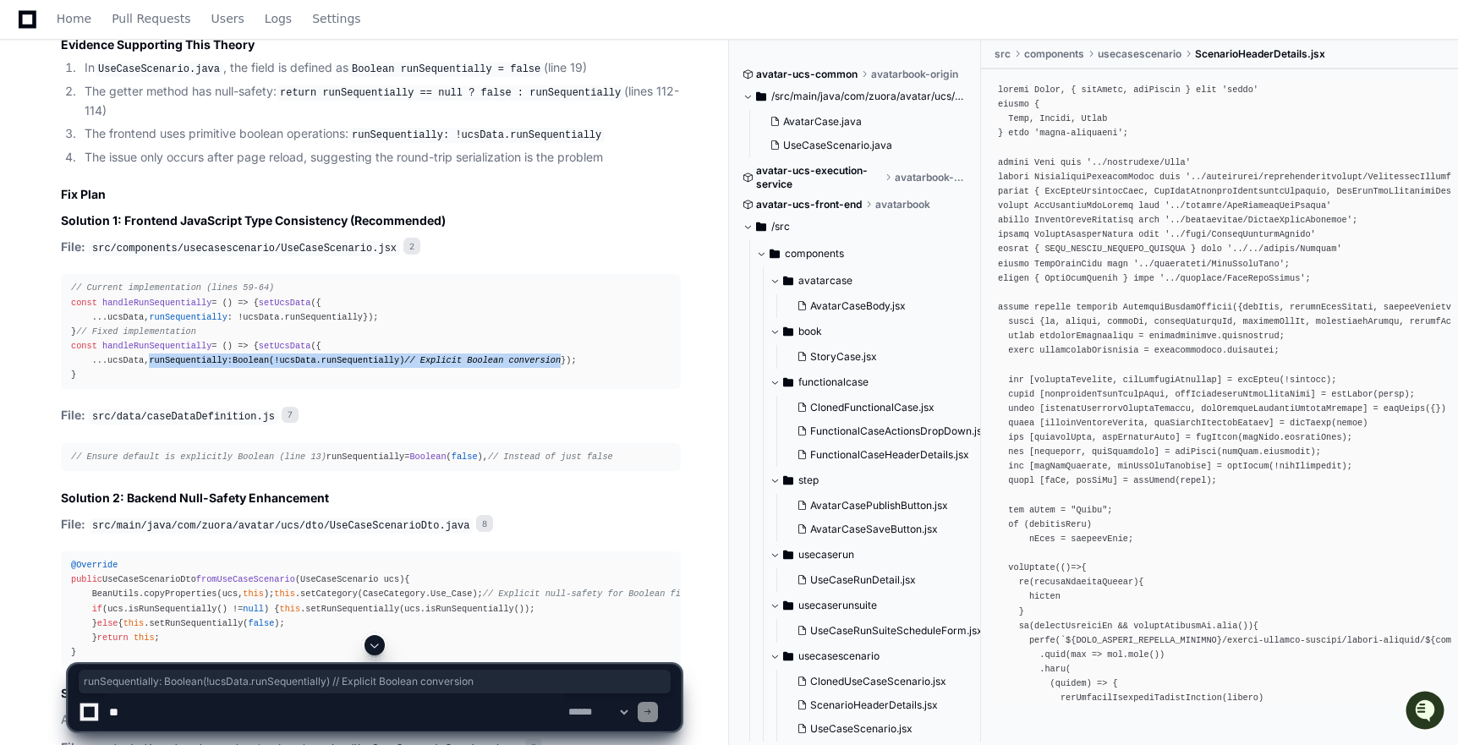
drag, startPoint x: 93, startPoint y: 449, endPoint x: 520, endPoint y: 451, distance: 427.0
click at [520, 382] on div "// Current implementation (lines 59-64) const handleRunSequentially = ( ) => { …" at bounding box center [371, 331] width 600 height 101
copy div "runSequentially : Boolean (!ucsData. runSequentially ) // Explicit Boolean conv…"
click at [63, 389] on pre "// Current implementation (lines 59-64) const handleRunSequentially = ( ) => { …" at bounding box center [371, 331] width 620 height 115
drag, startPoint x: 92, startPoint y: 455, endPoint x: 522, endPoint y: 453, distance: 429.6
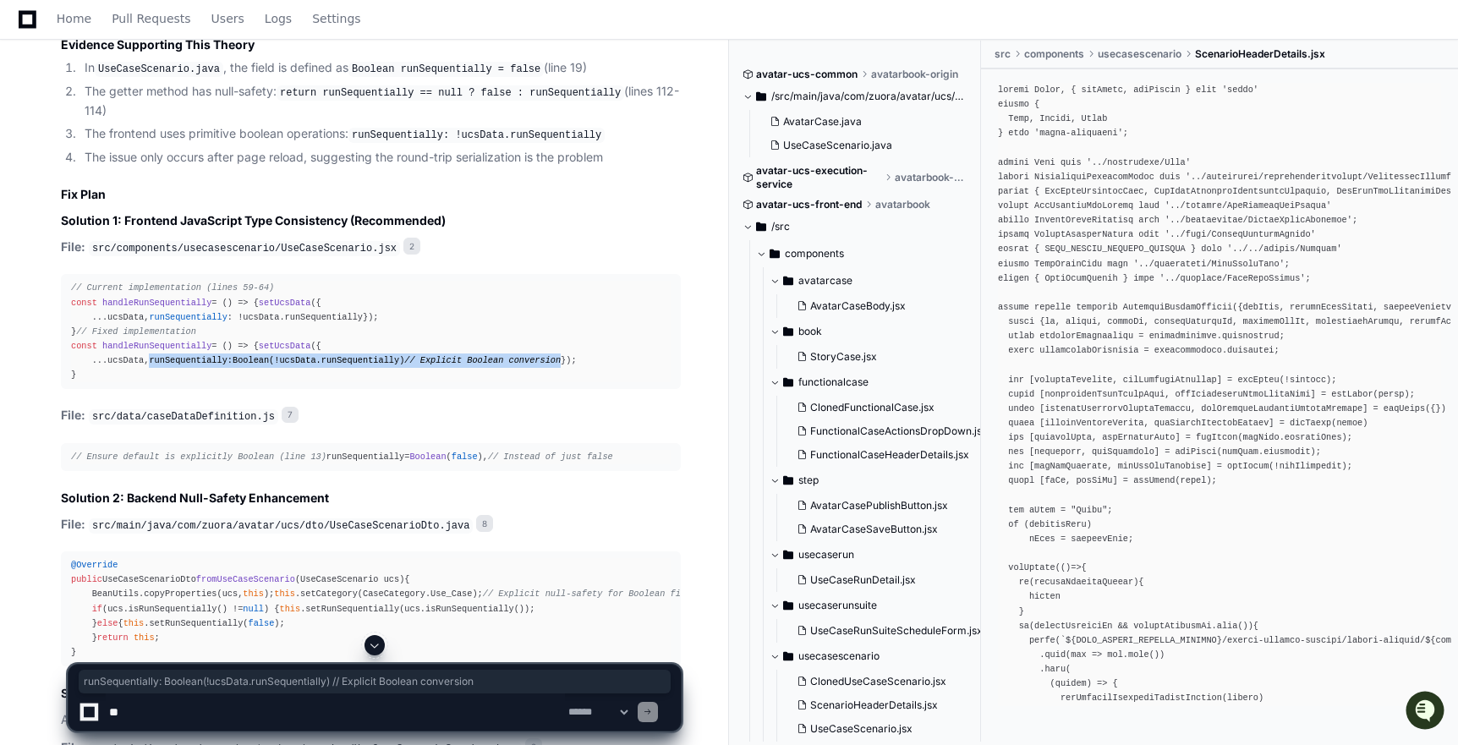
click at [522, 382] on div "// Current implementation (lines 59-64) const handleRunSequentially = ( ) => { …" at bounding box center [371, 331] width 600 height 101
copy div "runSequentially : Boolean (!ucsData. runSequentially ) // Explicit Boolean conv…"
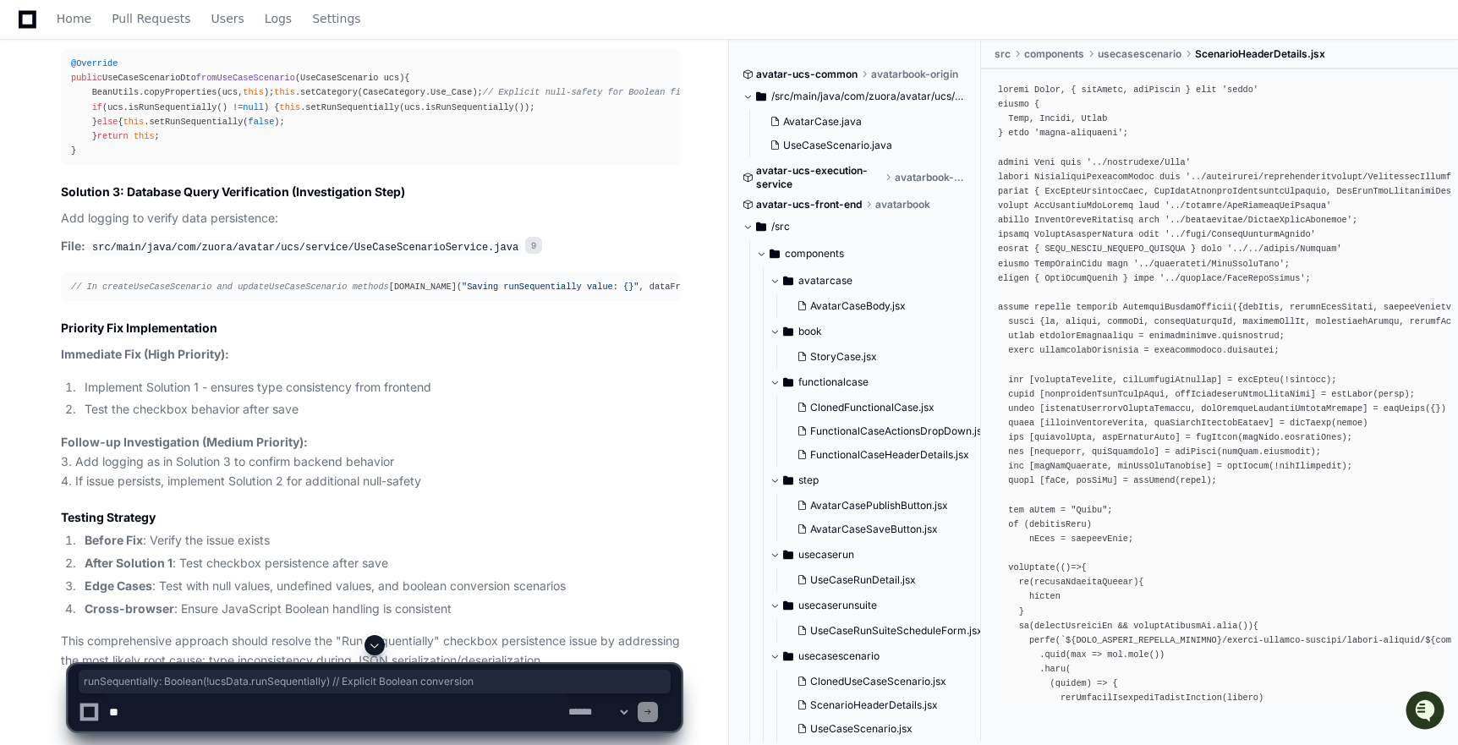
scroll to position [2550, 0]
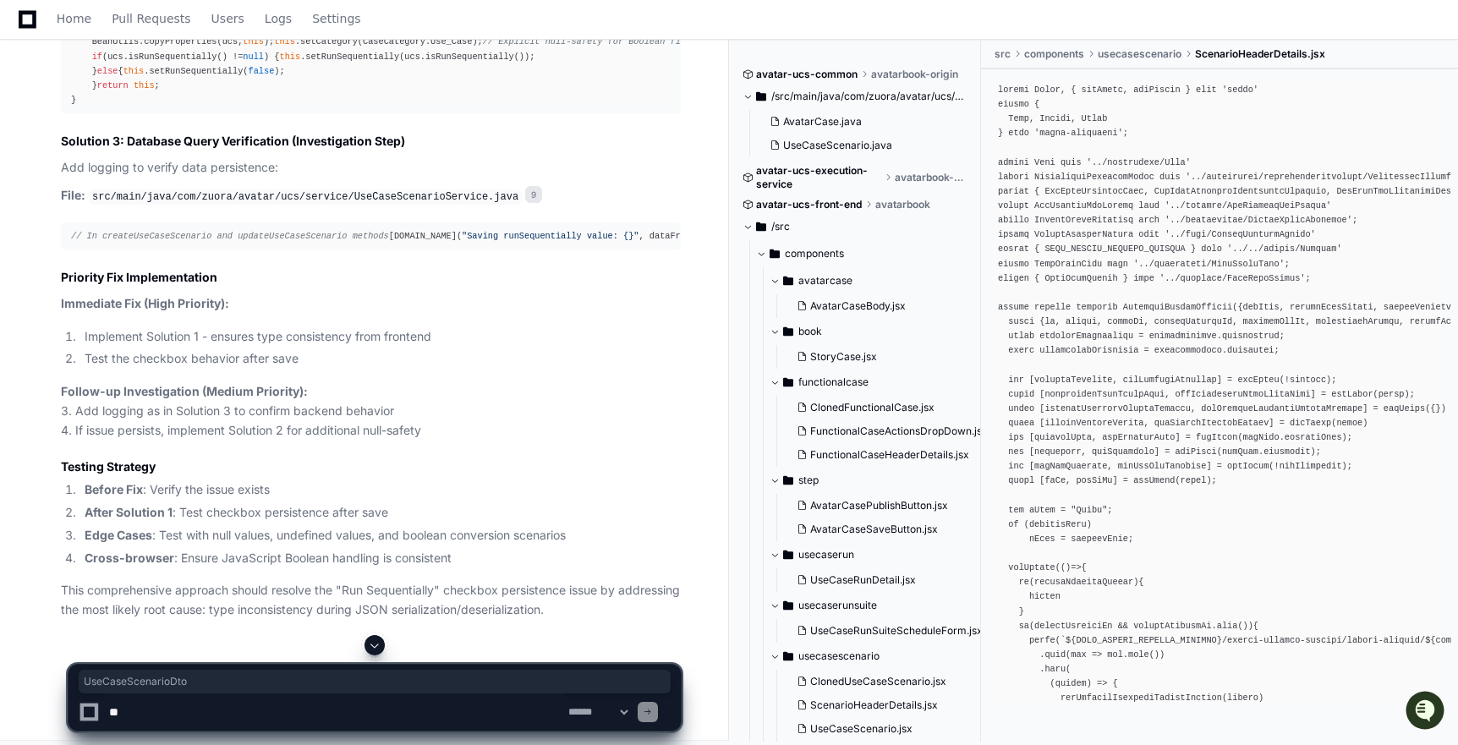
copy code "UseCaseScenarioDto"
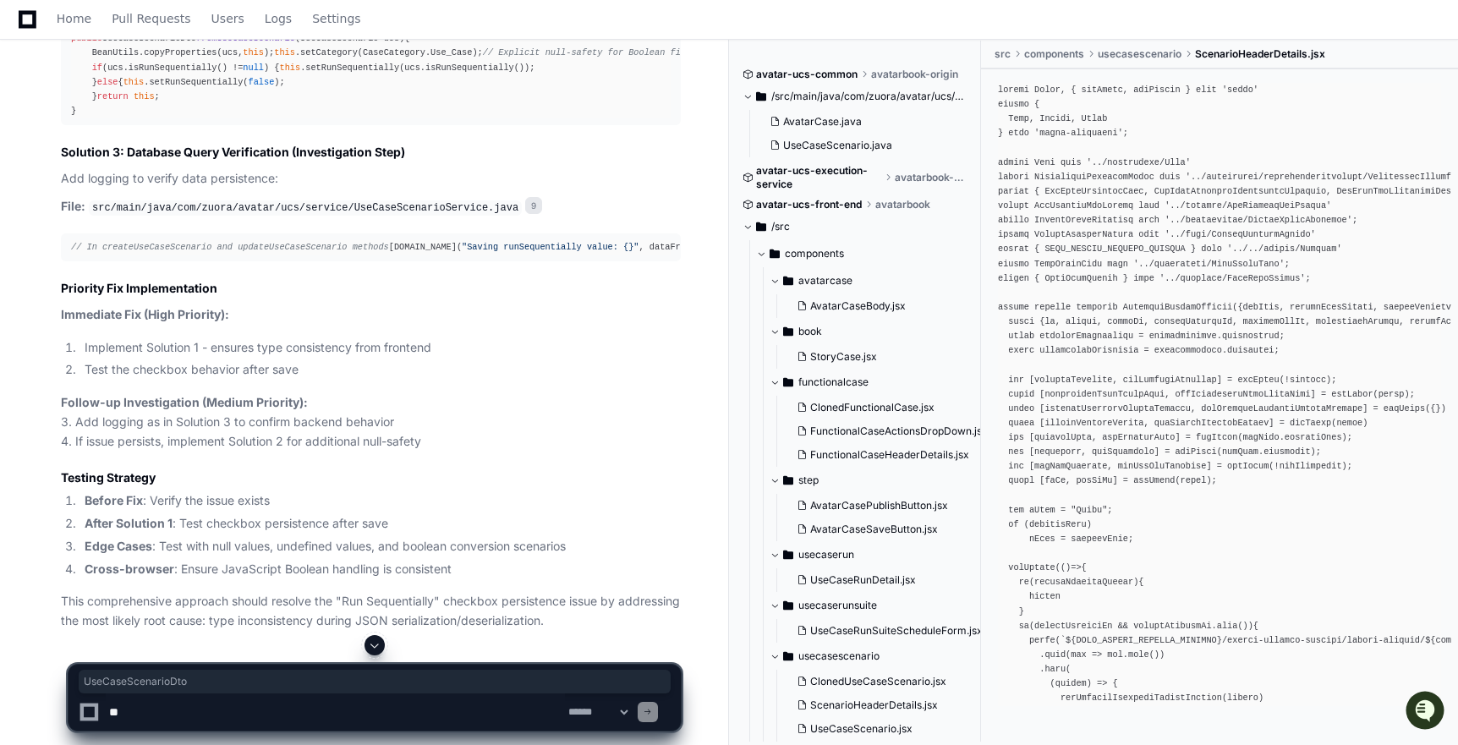
scroll to position [2541, 0]
click at [263, 116] on div "@Override public UseCaseScenarioDto fromUseCaseScenario (UseCaseScenario ucs) {…" at bounding box center [371, 64] width 600 height 101
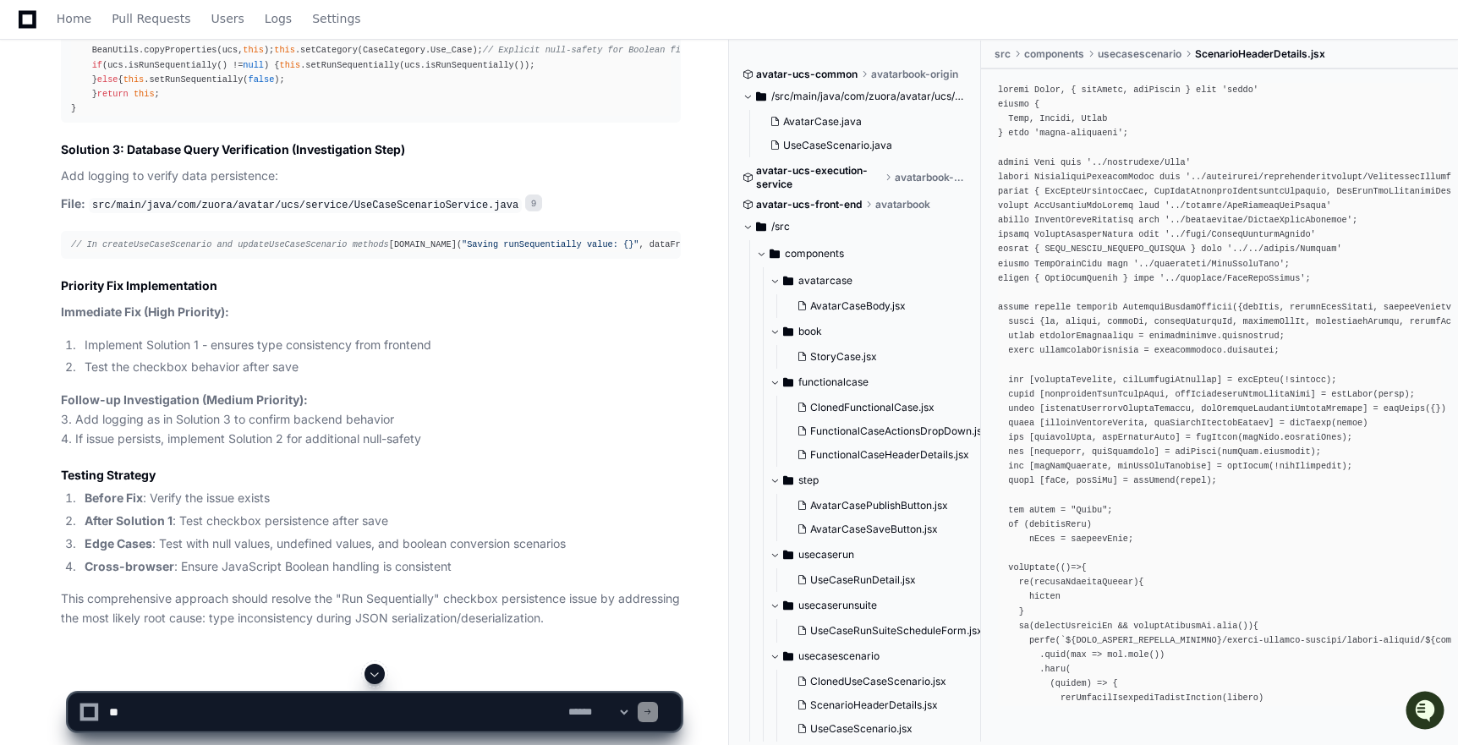
click at [270, 41] on span "fromUseCaseScenario" at bounding box center [245, 35] width 99 height 10
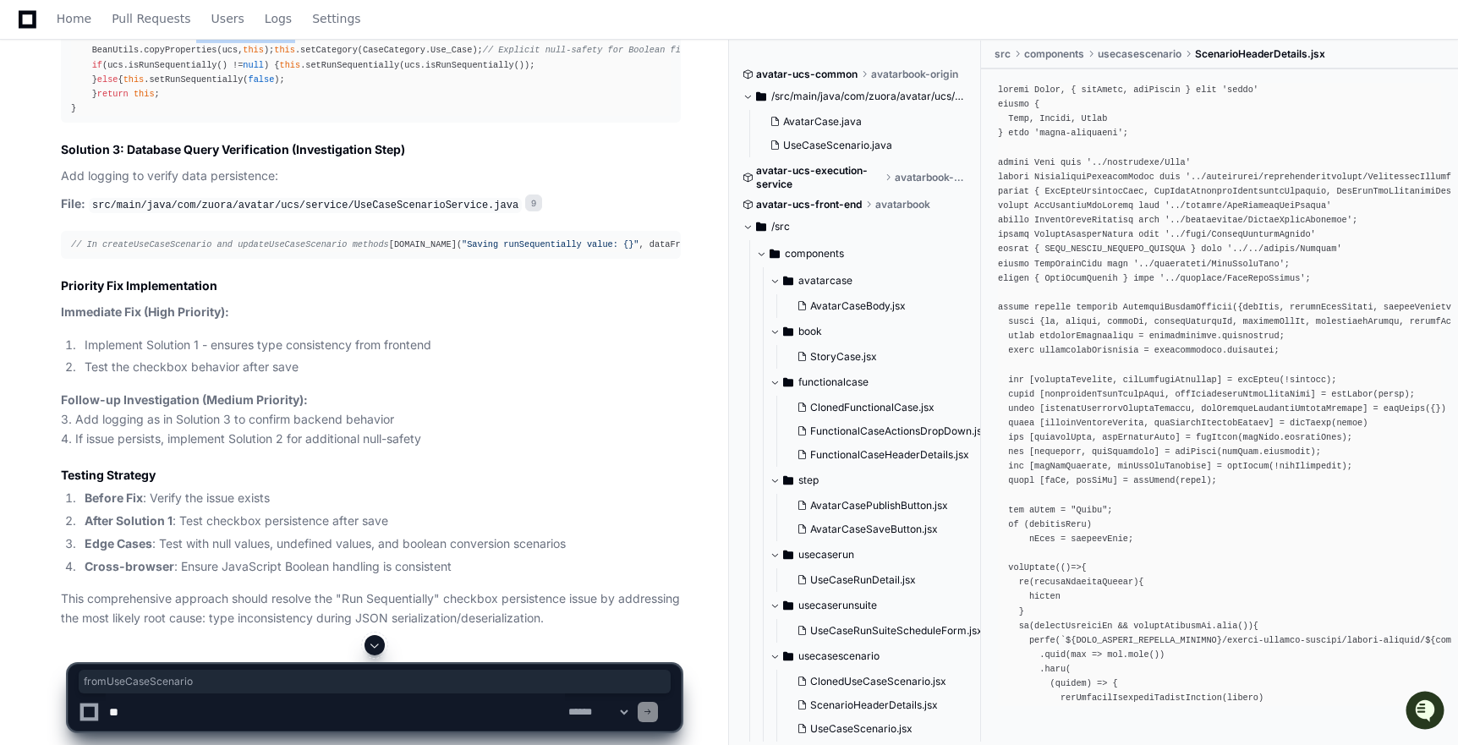
copy span "fromUseCaseScenario"
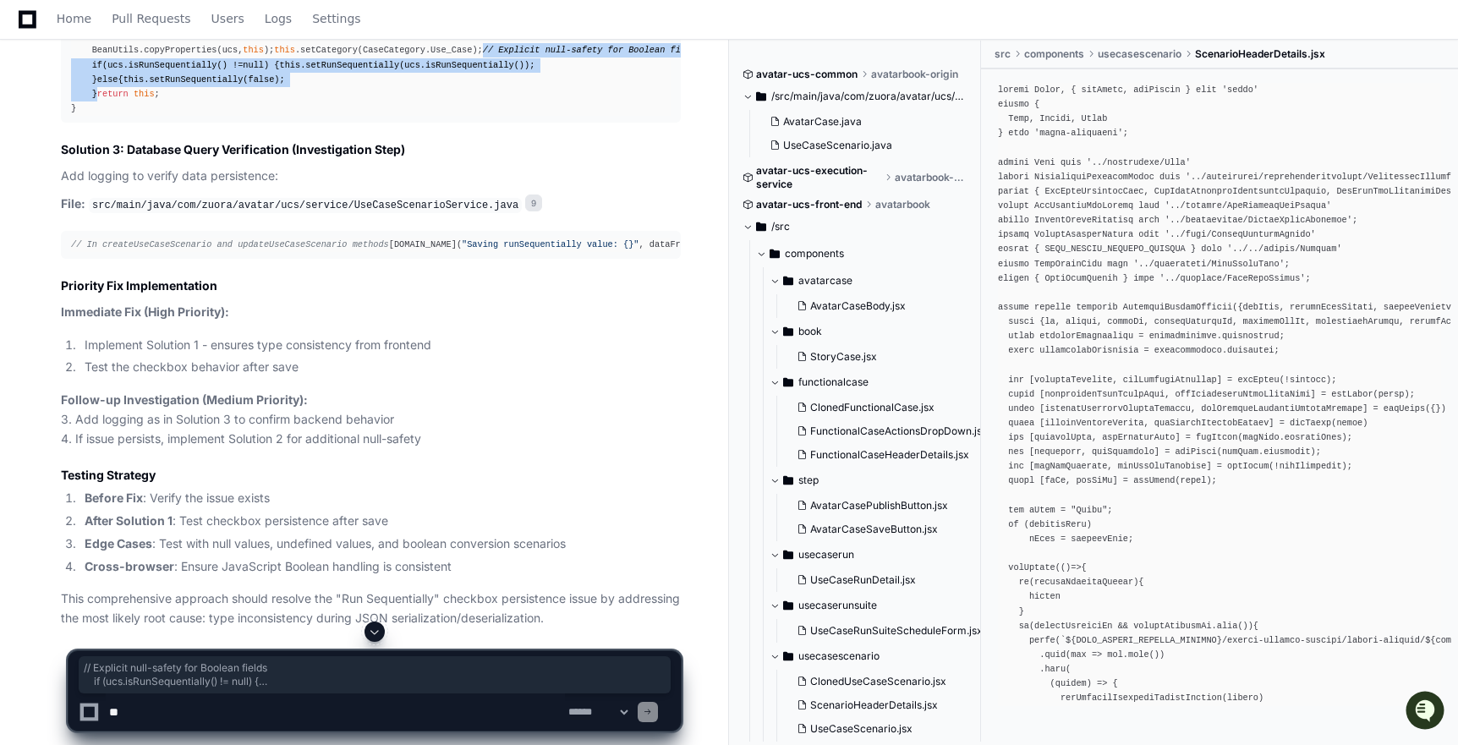
drag, startPoint x: 91, startPoint y: 212, endPoint x: 140, endPoint y: 280, distance: 83.6
click at [140, 116] on div "@Override public UseCaseScenarioDto fromUseCaseScenario (UseCaseScenario ucs) {…" at bounding box center [371, 64] width 600 height 101
copy div "// Explicit null-safety for Boolean fields if (ucs.isRunSequentially() != null …"
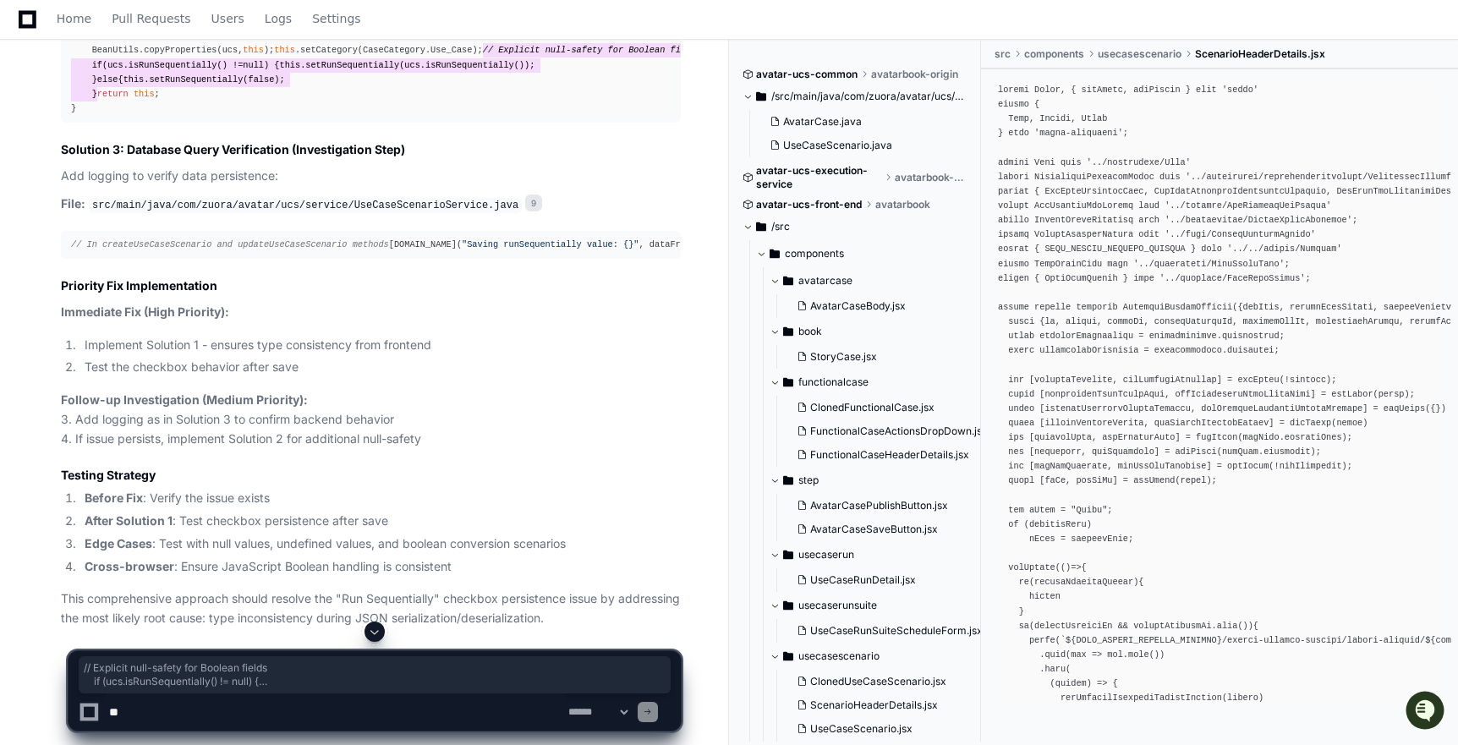
scroll to position [2822, 0]
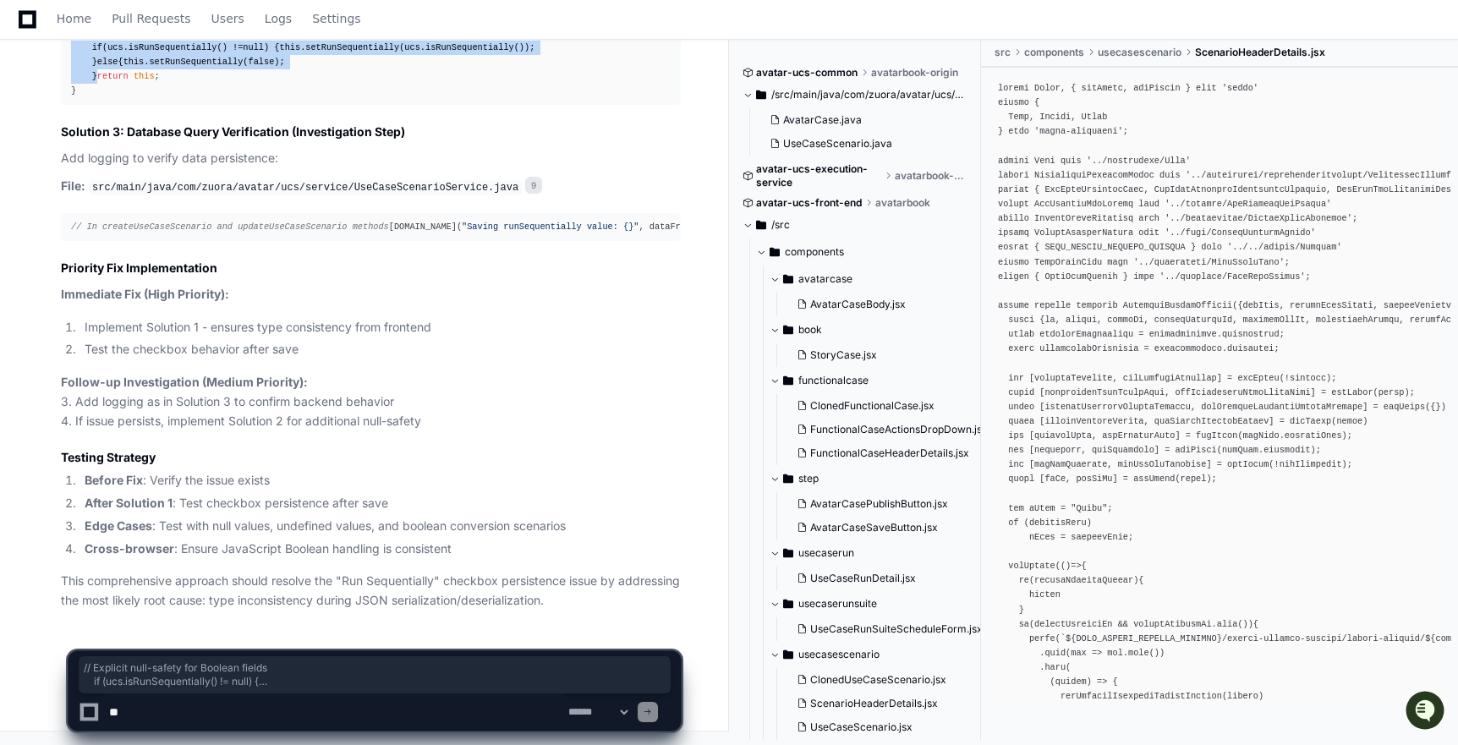
click at [333, 681] on span "// Explicit null-safety for Boolean fields if (ucs.isRunSequentially() != null)…" at bounding box center [375, 674] width 582 height 27
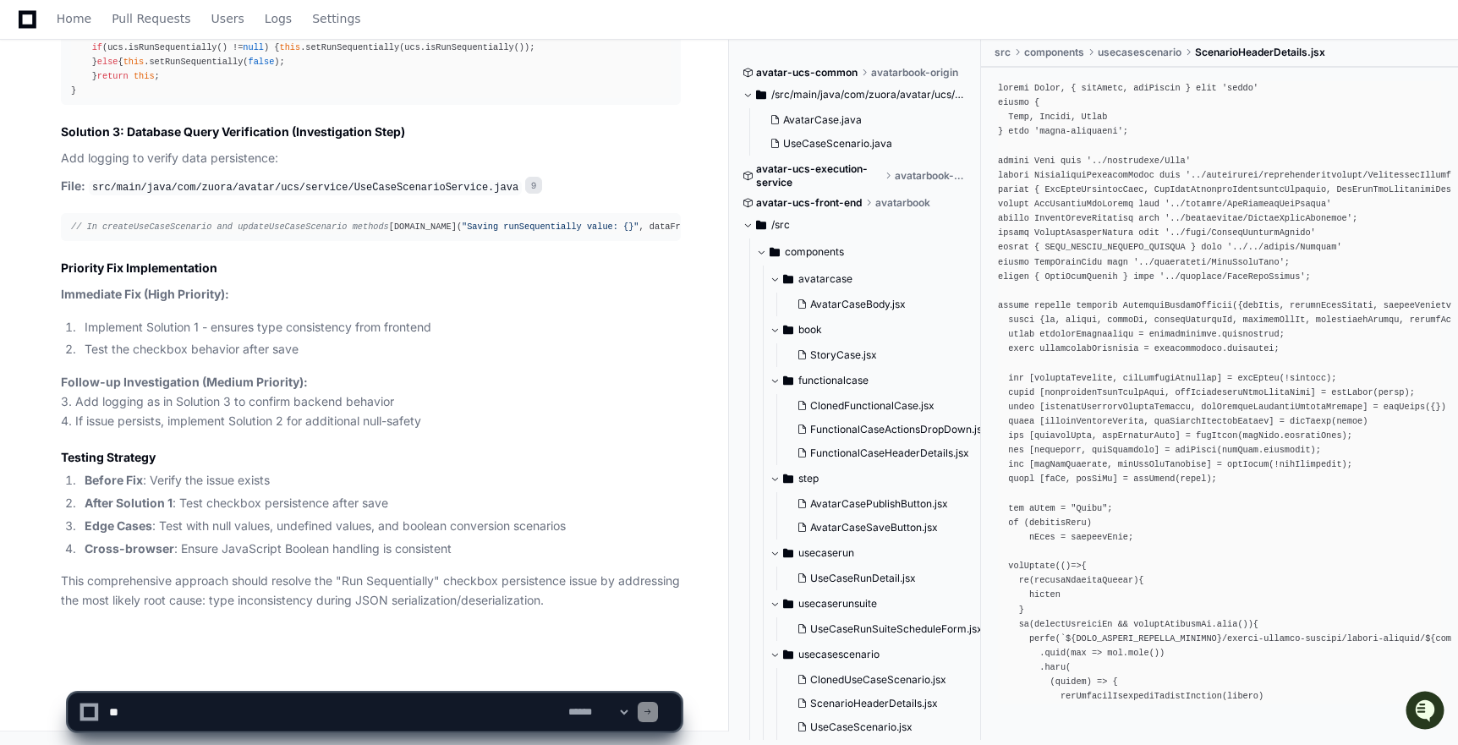
click at [403, 713] on textarea at bounding box center [335, 711] width 459 height 37
click at [378, 714] on textarea at bounding box center [335, 711] width 459 height 37
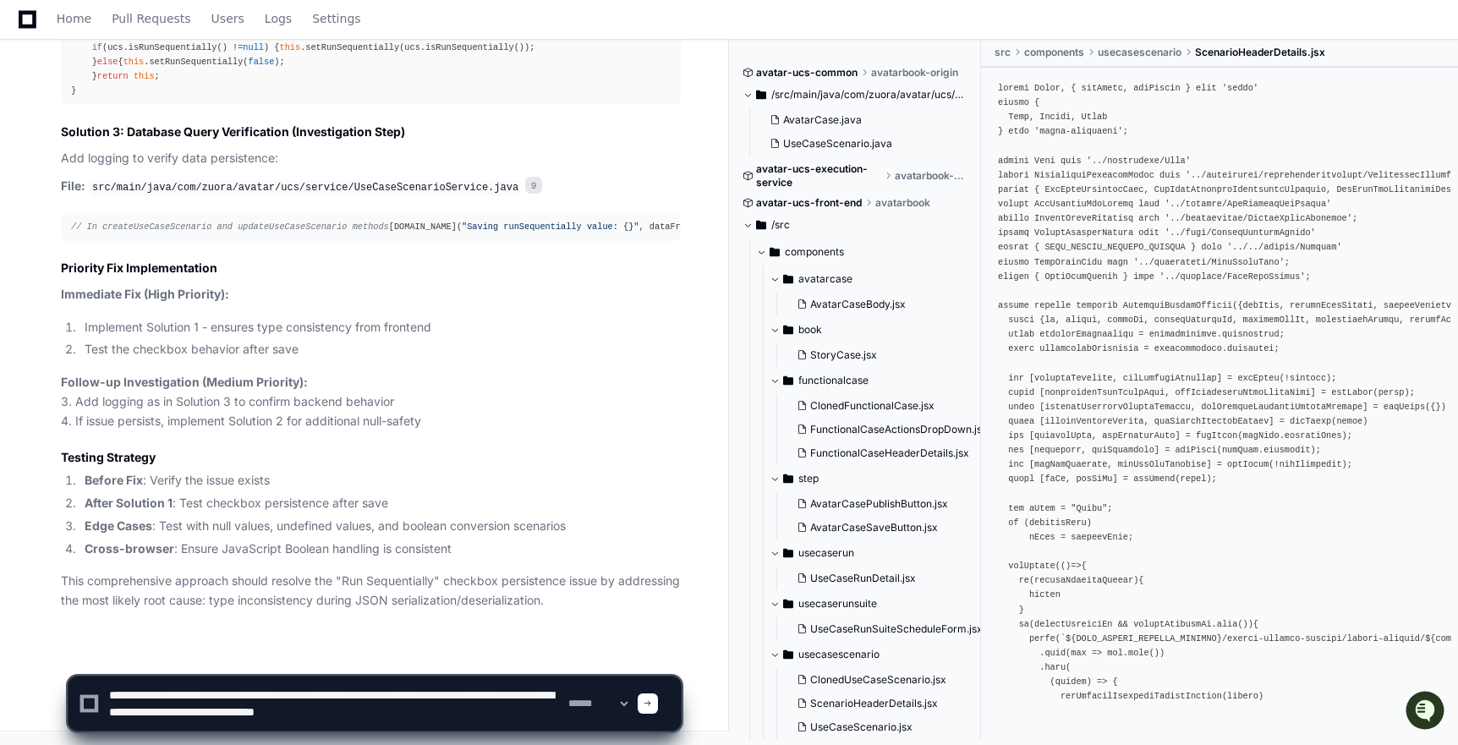
type textarea "**********"
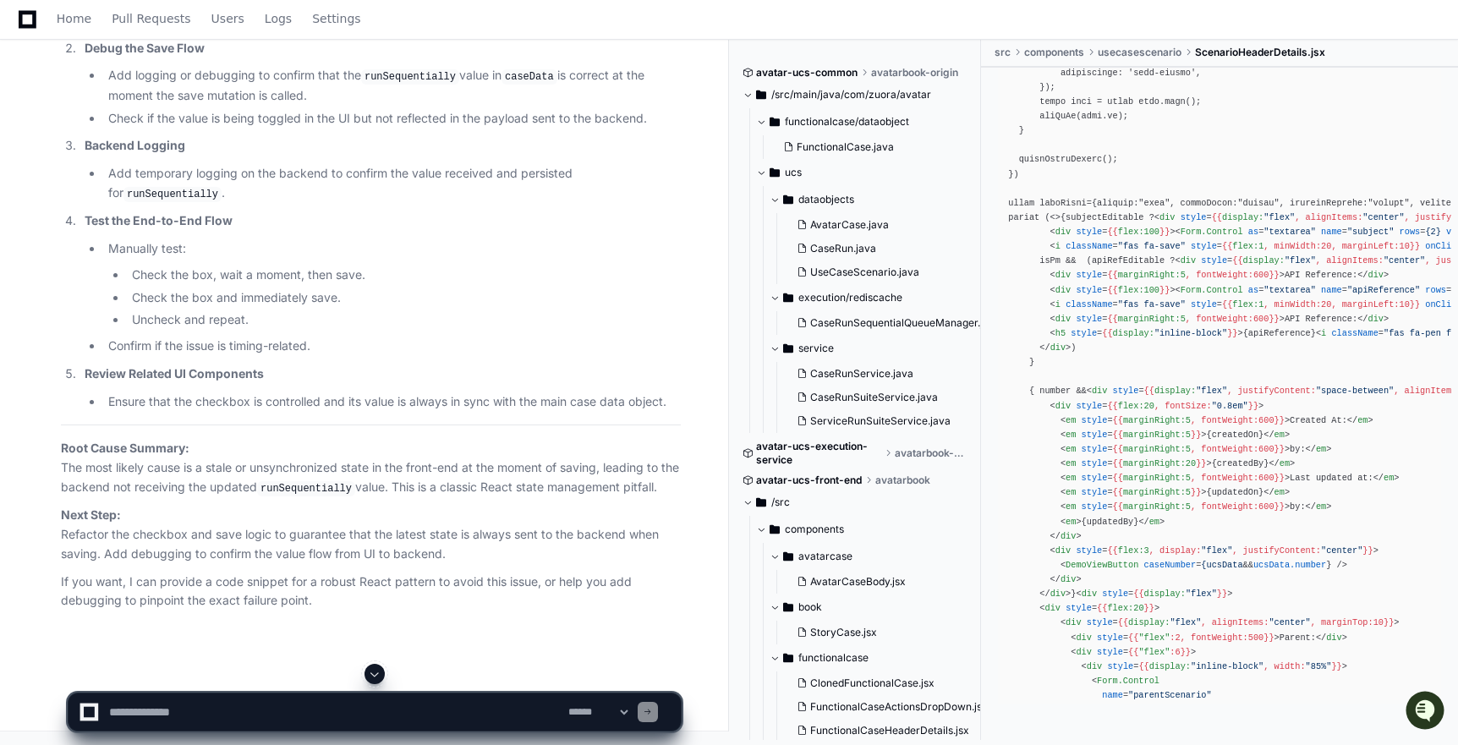
scroll to position [4603, 0]
